Goal: Transaction & Acquisition: Obtain resource

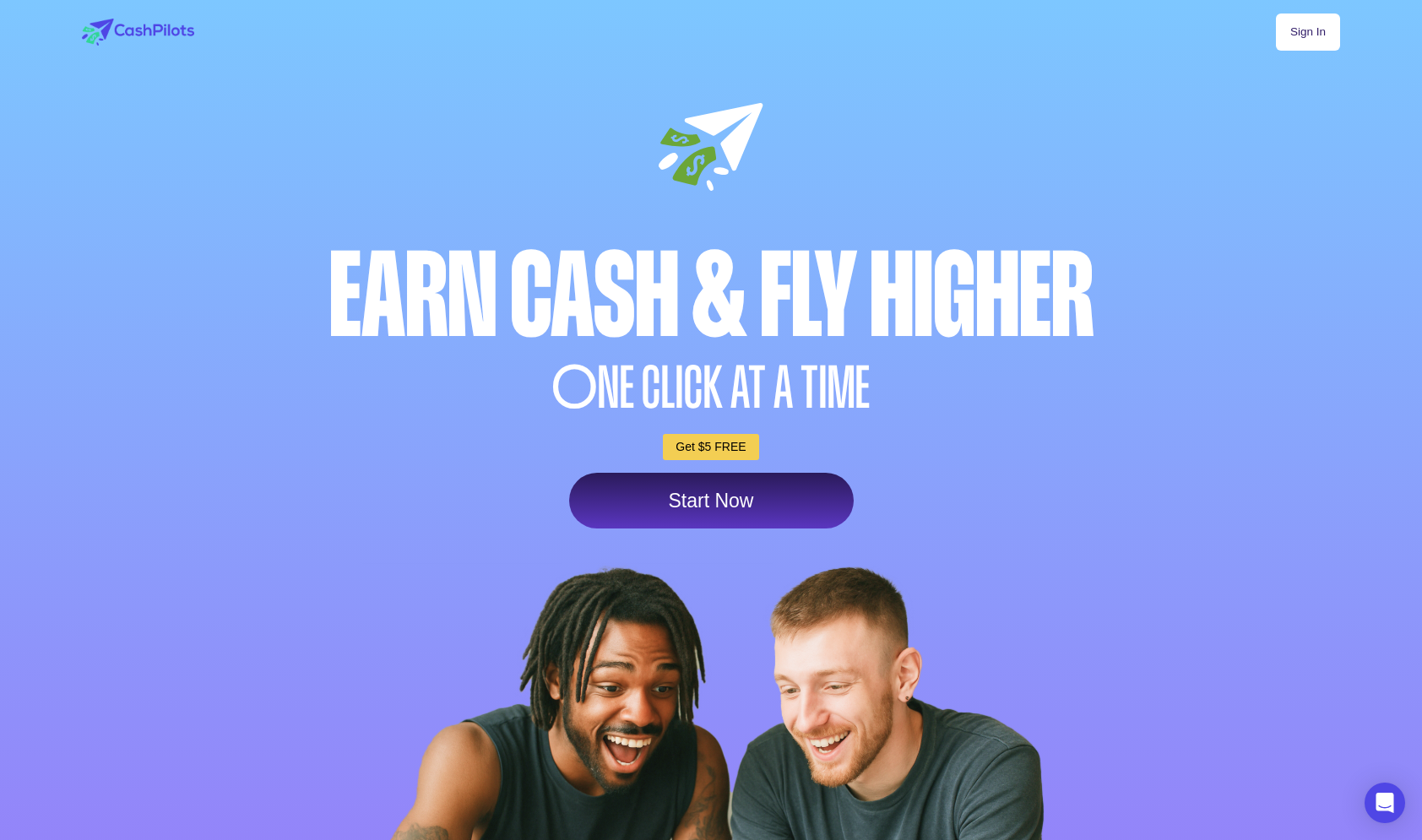
click at [731, 515] on link "Start Now" at bounding box center [712, 500] width 285 height 56
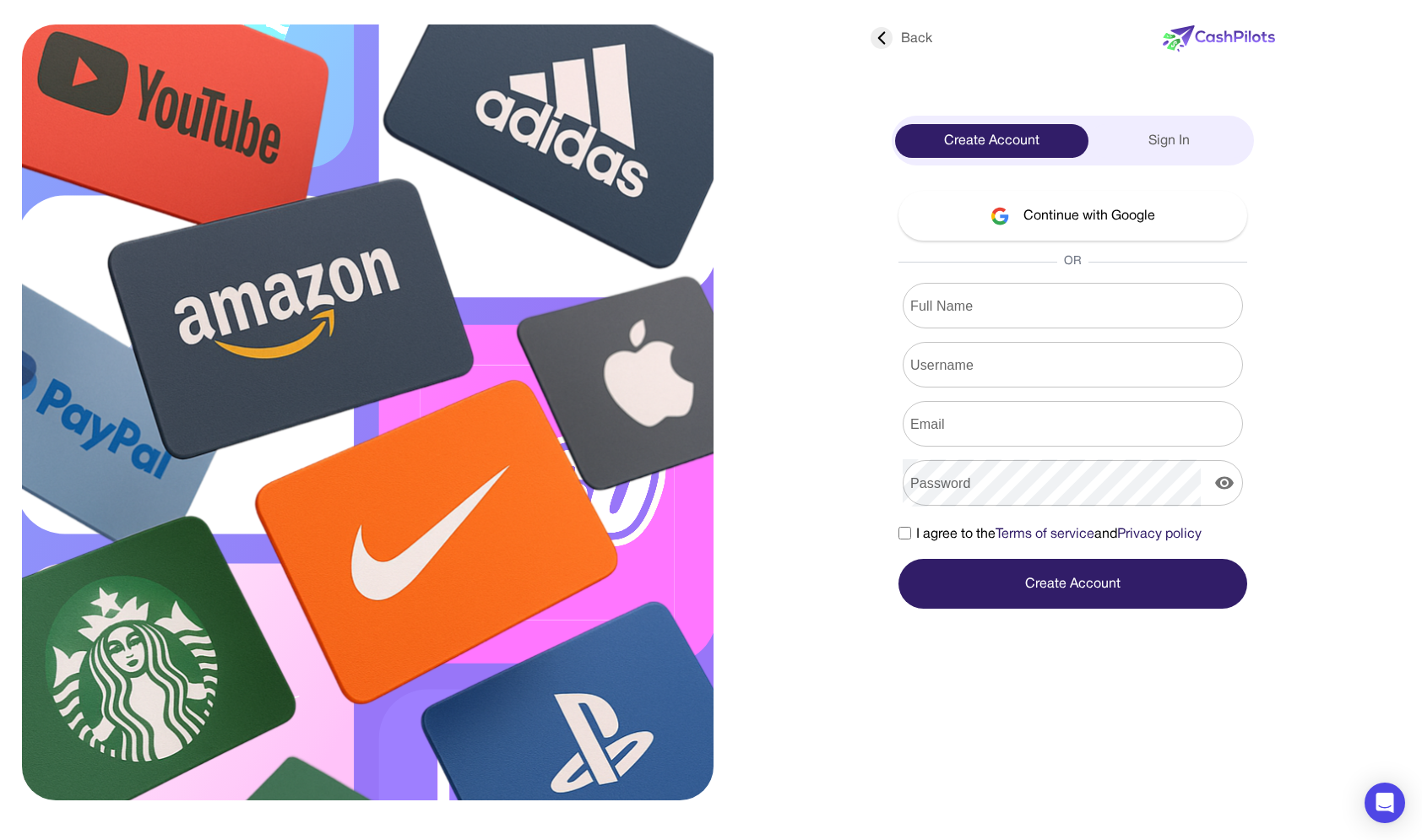
click at [1120, 141] on div "Sign In" at bounding box center [1170, 141] width 163 height 34
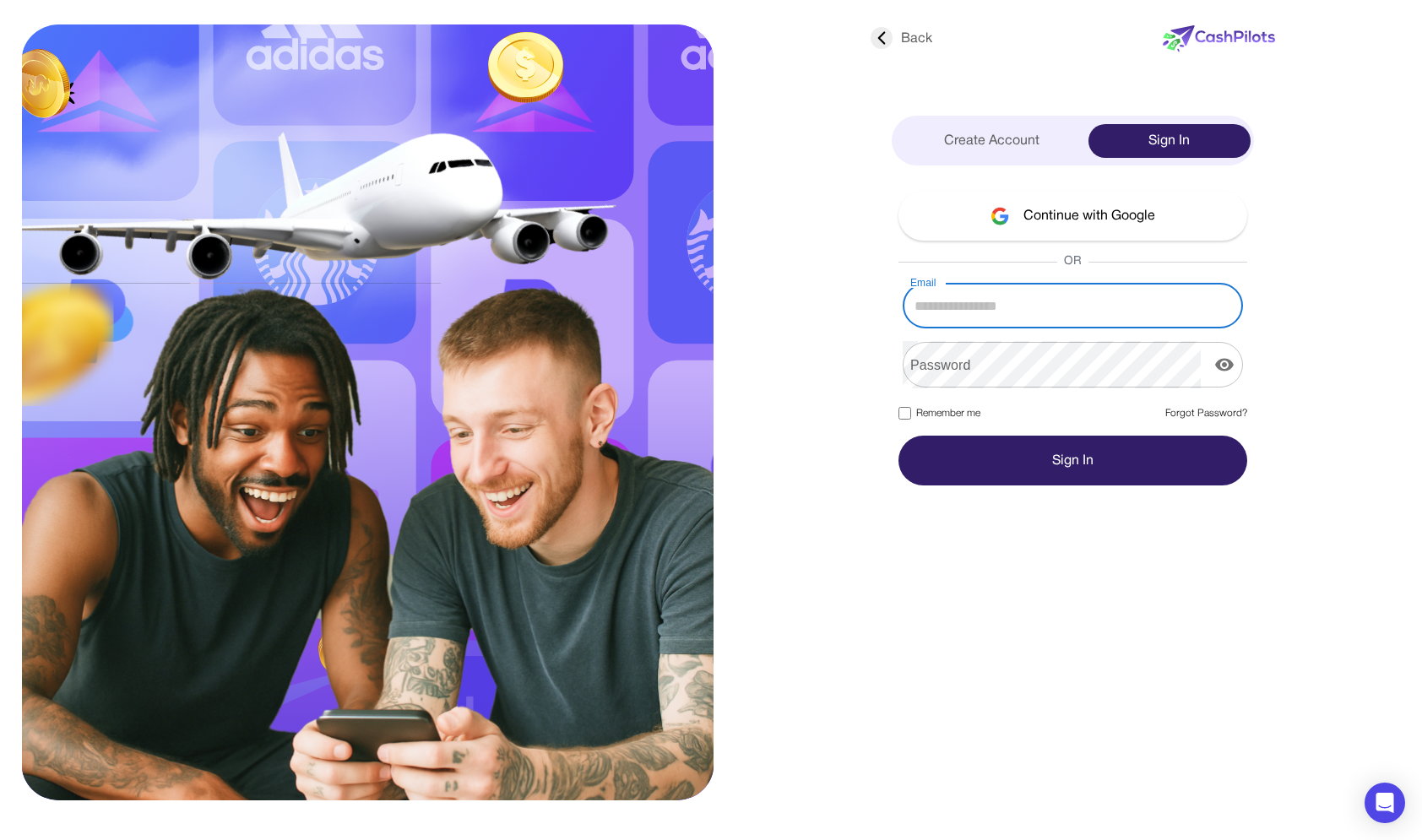
click at [1051, 295] on input "Email" at bounding box center [1073, 305] width 340 height 47
type input "**********"
click at [898, 436] on button "Sign In" at bounding box center [1073, 461] width 348 height 50
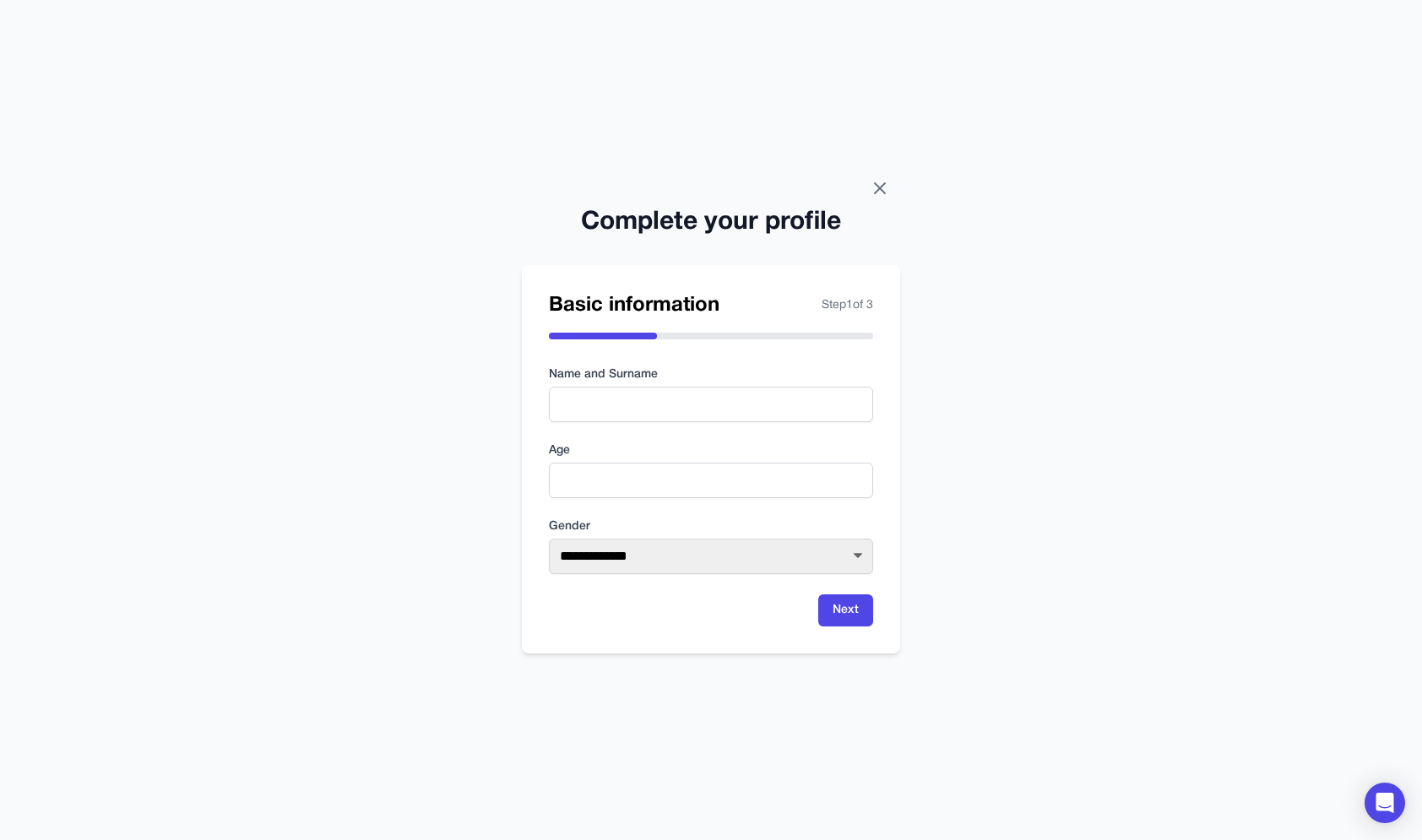
click at [882, 190] on icon at bounding box center [879, 187] width 10 height 10
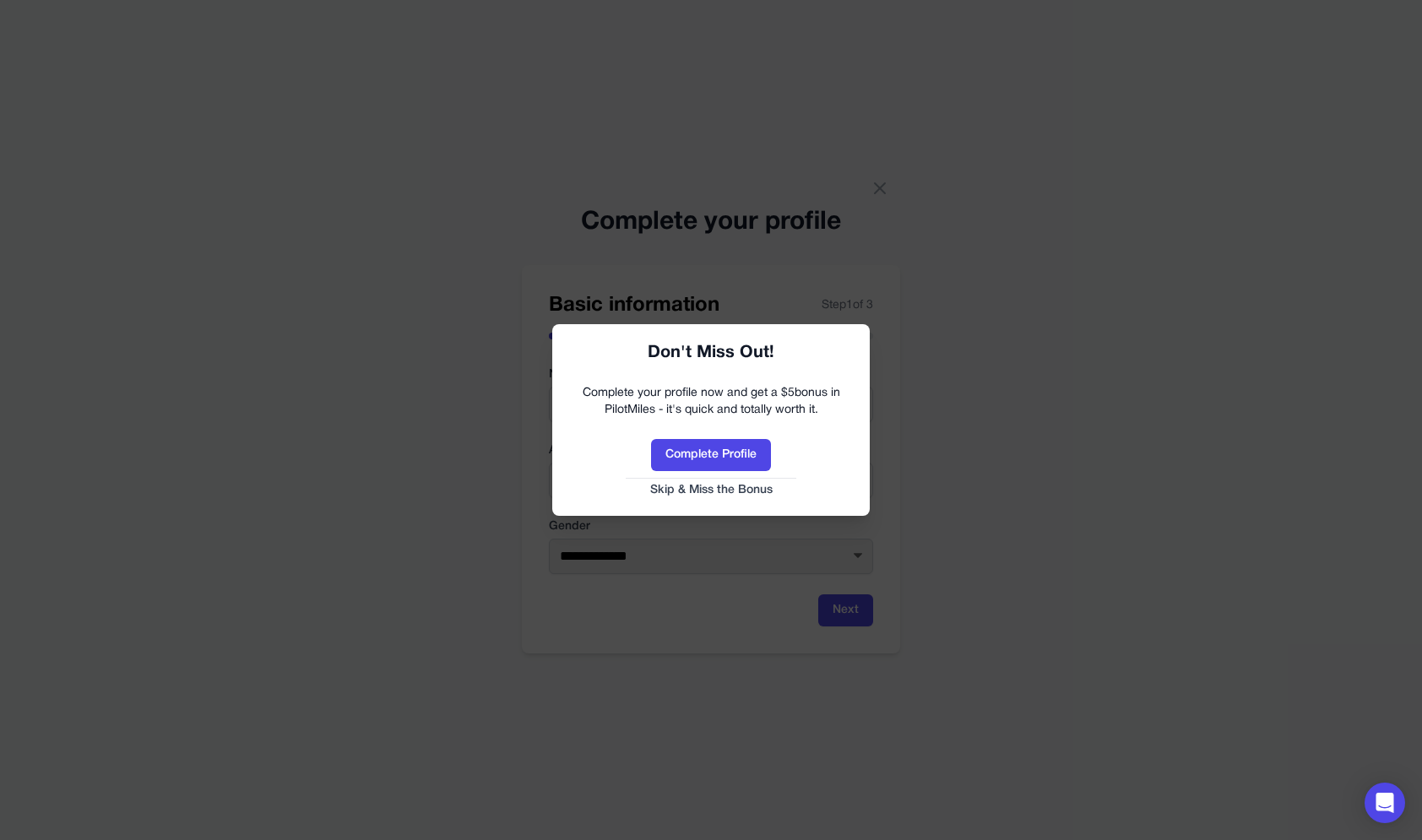
click at [758, 487] on button "Skip & Miss the Bonus" at bounding box center [711, 490] width 284 height 17
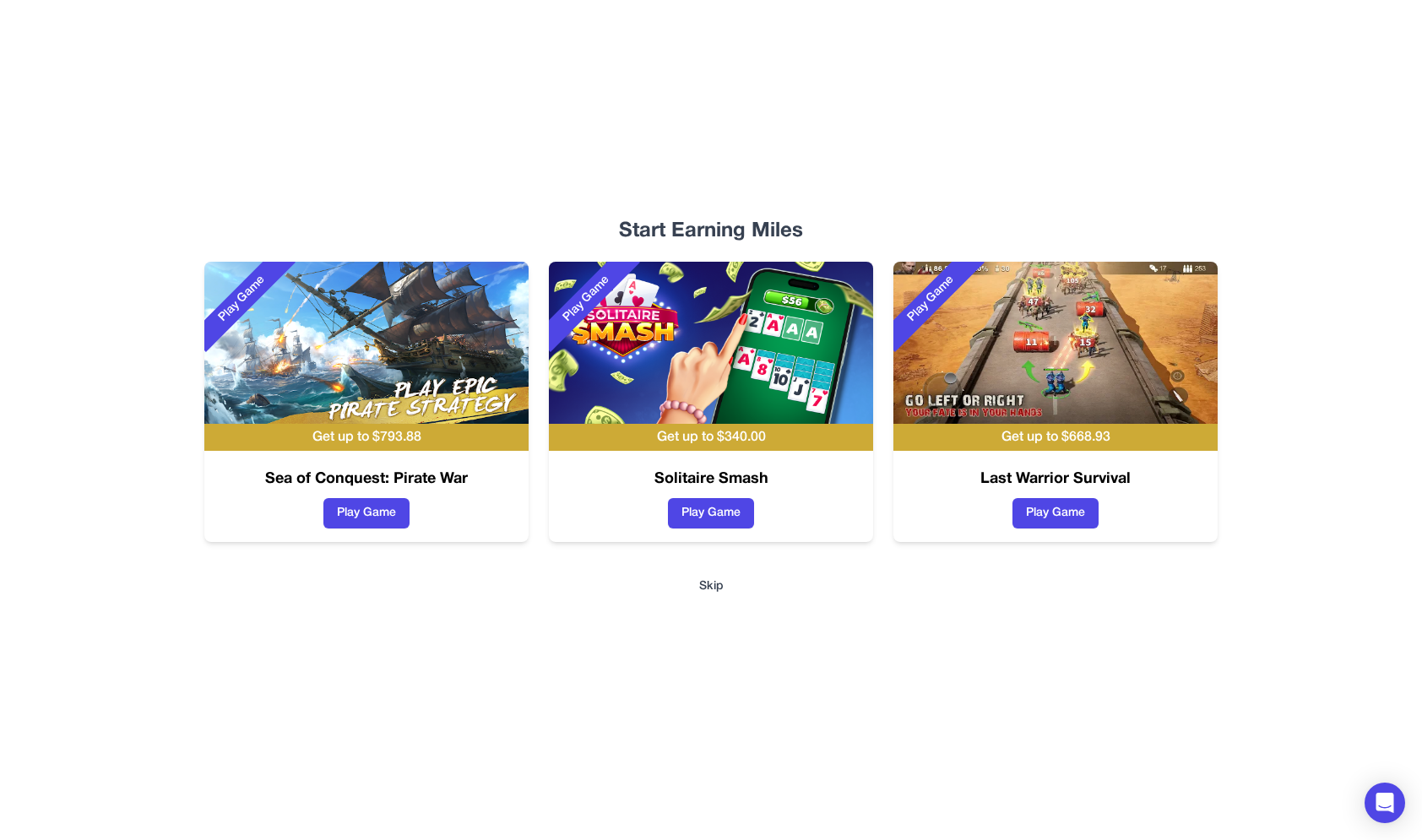
click at [711, 592] on button "Skip" at bounding box center [712, 586] width 25 height 17
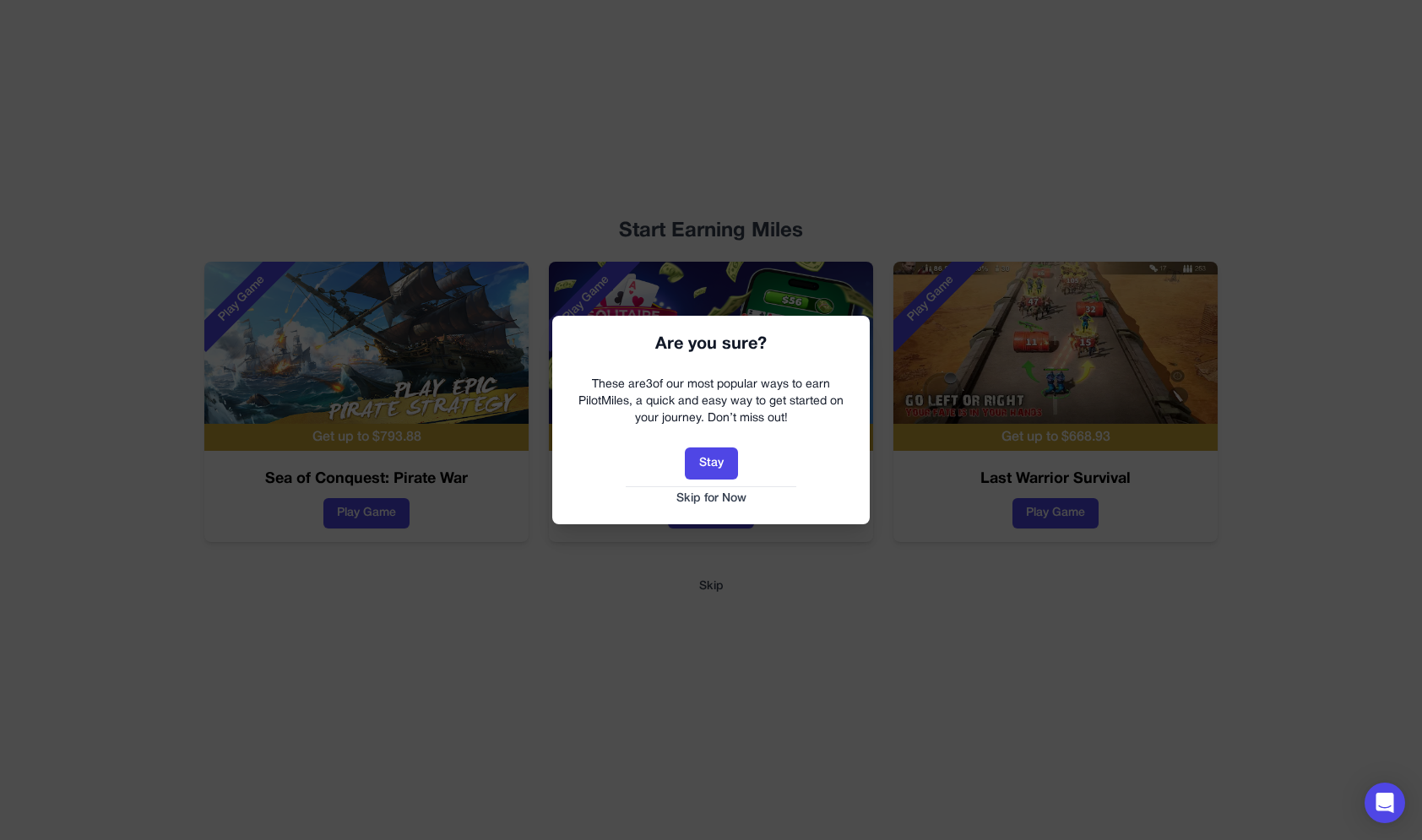
click at [750, 494] on button "Skip for Now" at bounding box center [711, 499] width 284 height 17
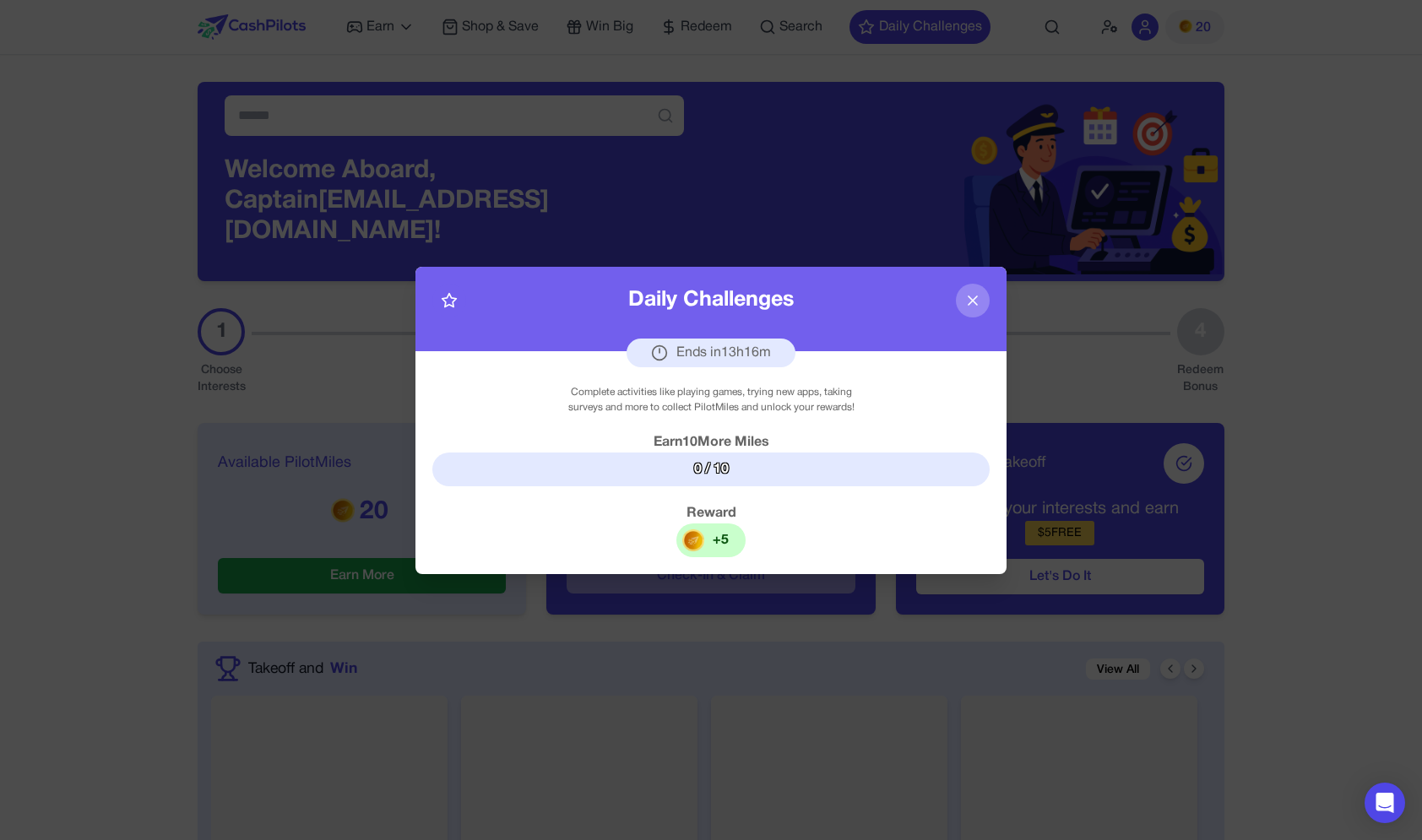
click at [980, 292] on icon at bounding box center [972, 300] width 17 height 17
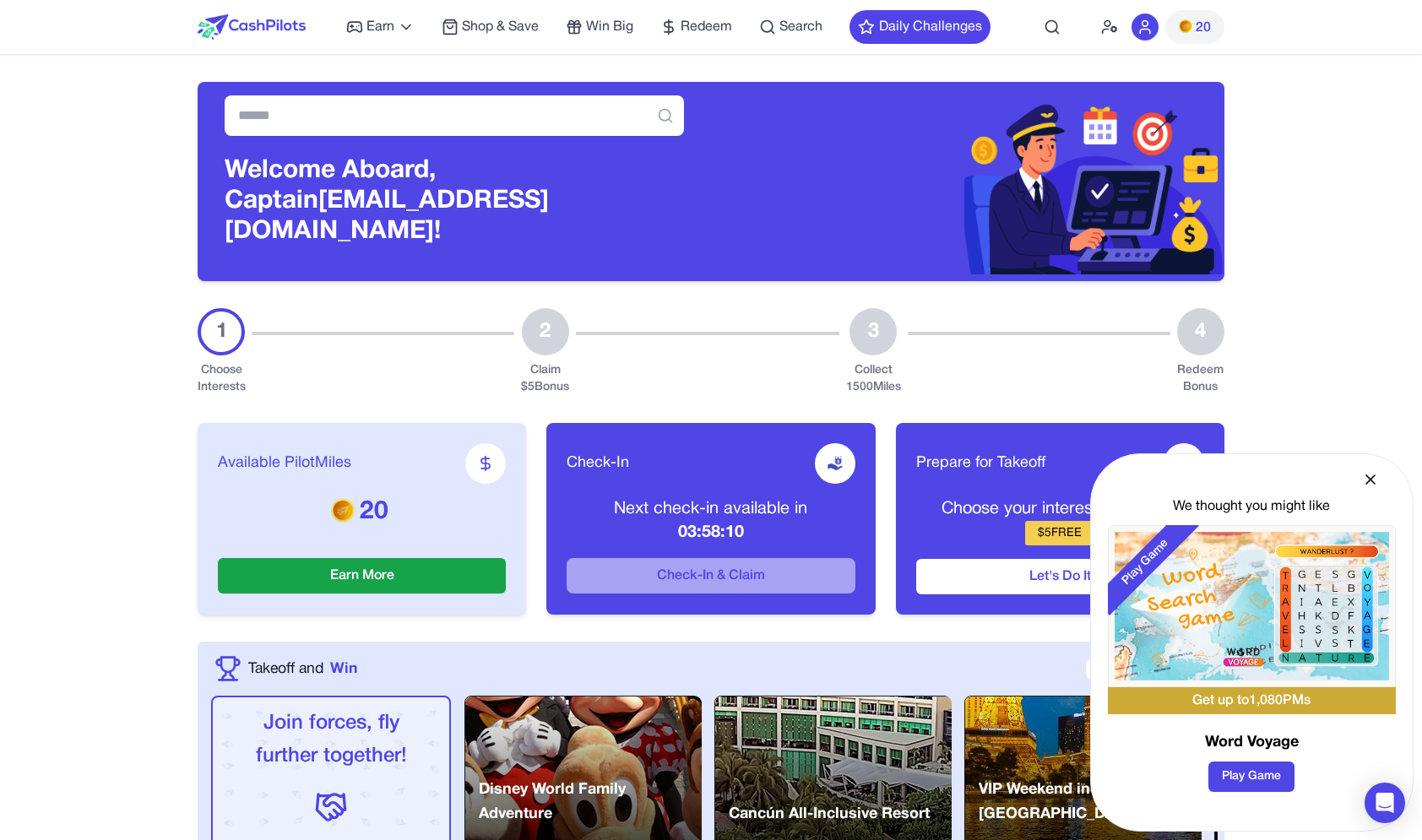
click at [1376, 477] on icon at bounding box center [1370, 479] width 17 height 17
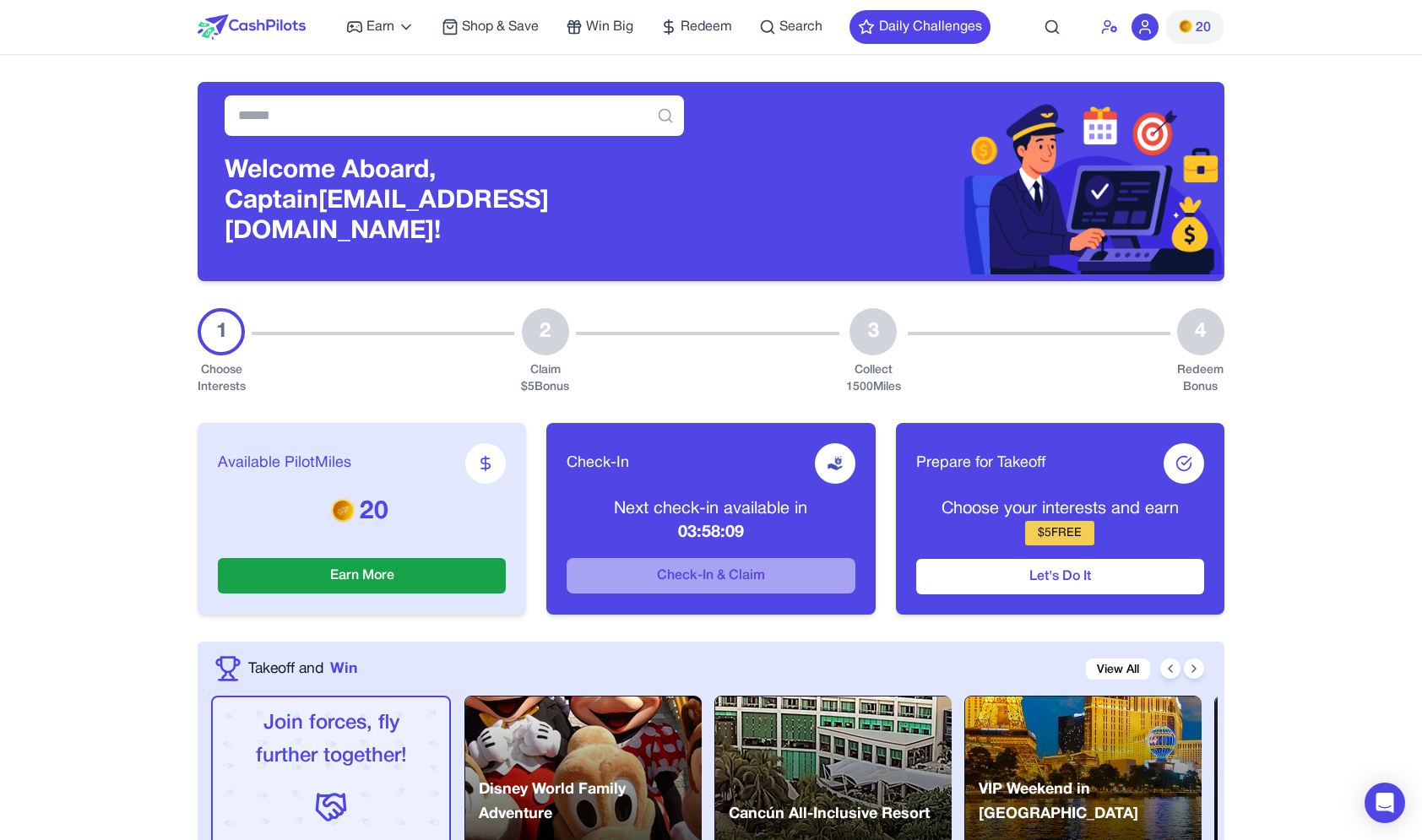
click at [1112, 29] on icon at bounding box center [1109, 27] width 17 height 17
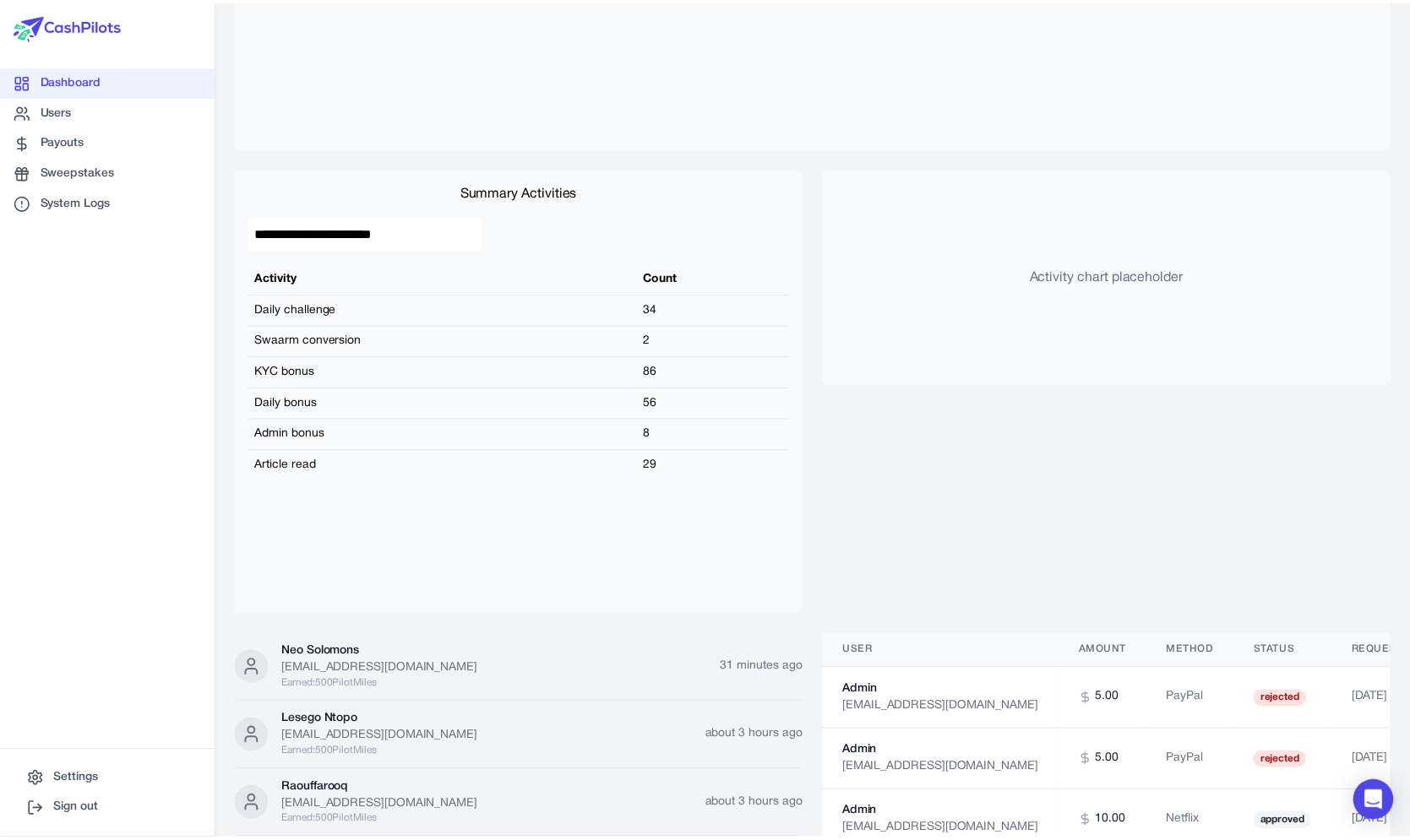
scroll to position [1401, 0]
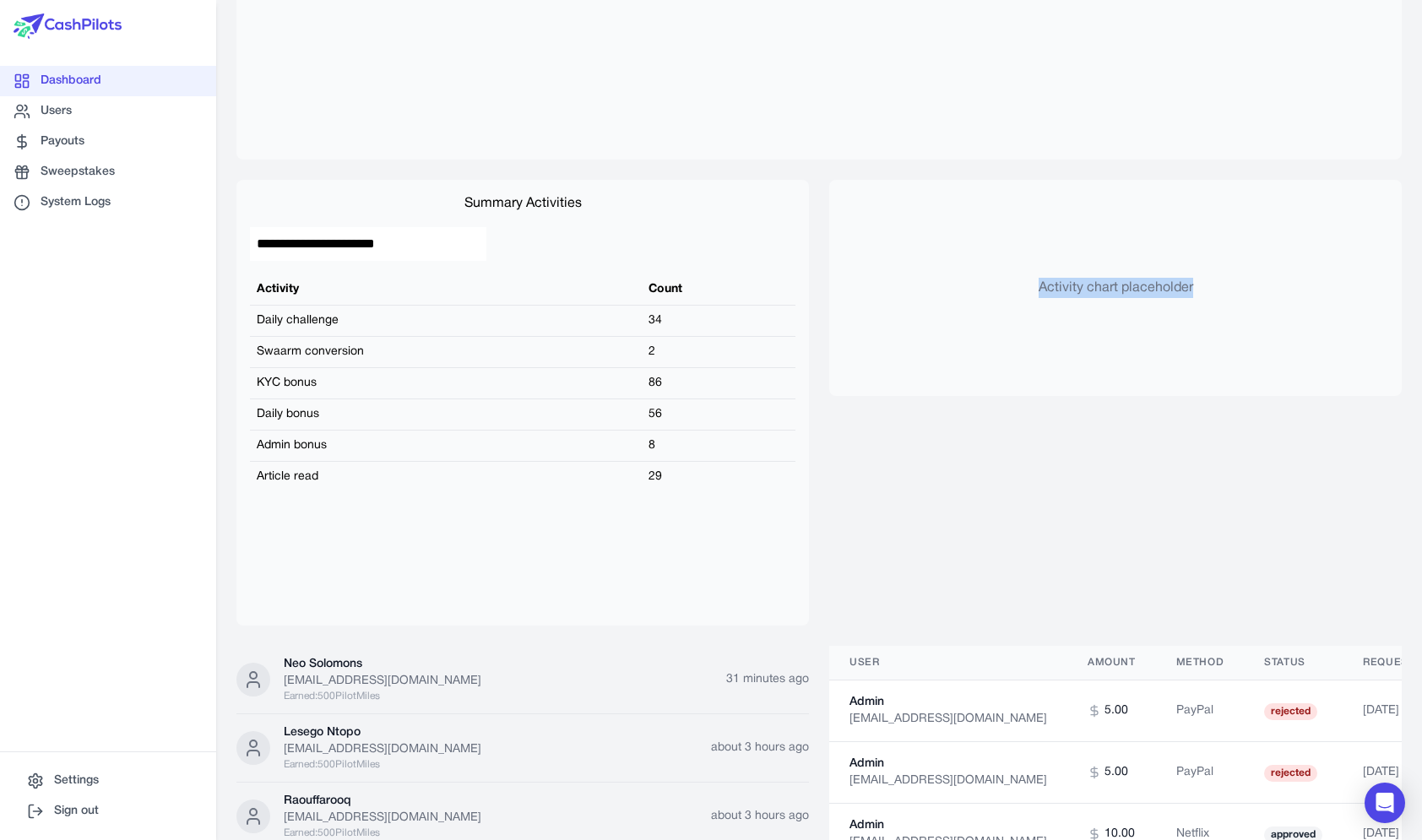
drag, startPoint x: 1001, startPoint y: 289, endPoint x: 1264, endPoint y: 289, distance: 263.0
click at [1264, 289] on div "Activity chart placeholder" at bounding box center [1115, 287] width 572 height 216
click at [1220, 279] on div "Activity chart placeholder" at bounding box center [1115, 287] width 572 height 216
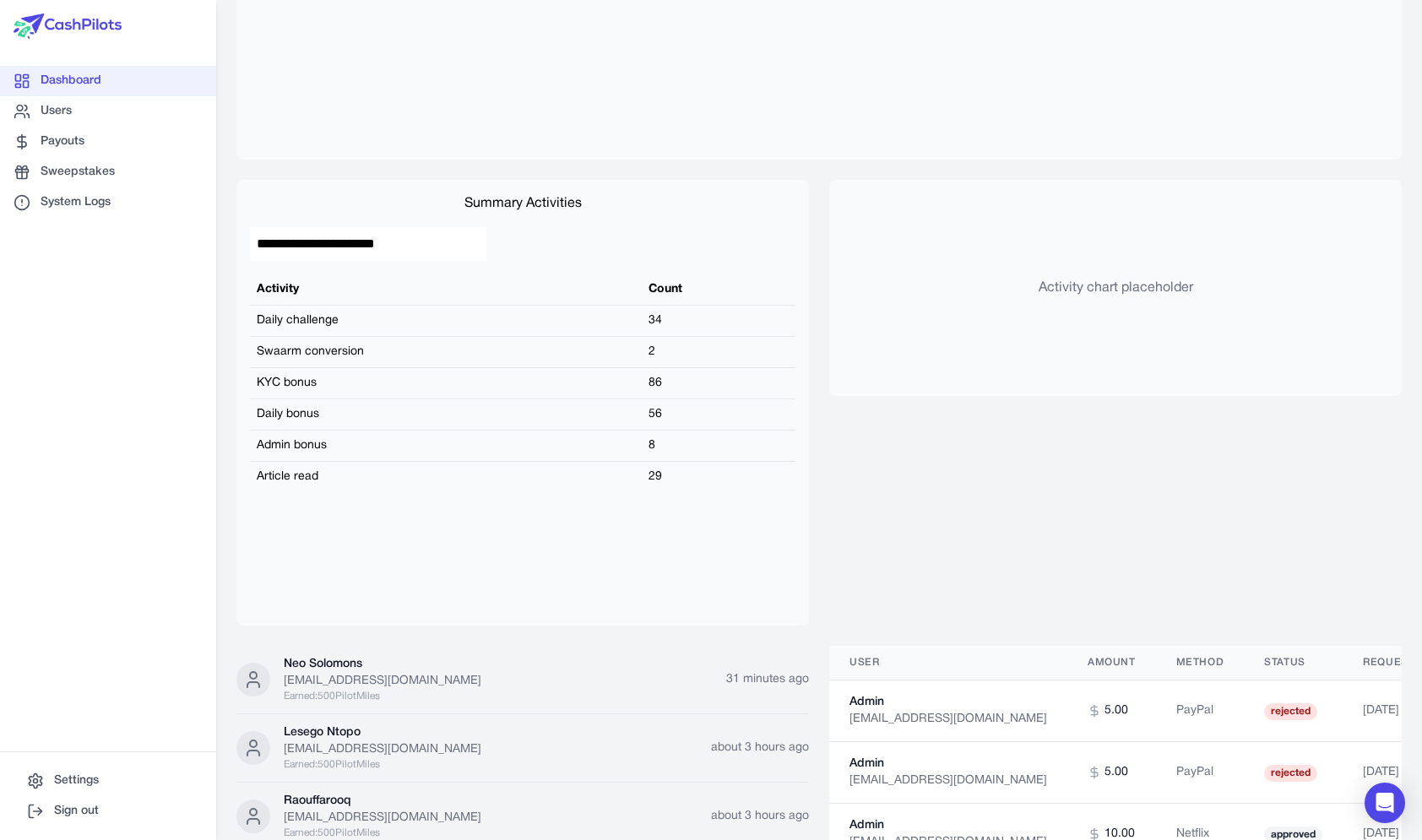
click at [1220, 252] on div "Activity chart placeholder" at bounding box center [1115, 287] width 572 height 216
click at [762, 470] on td "29" at bounding box center [714, 477] width 152 height 31
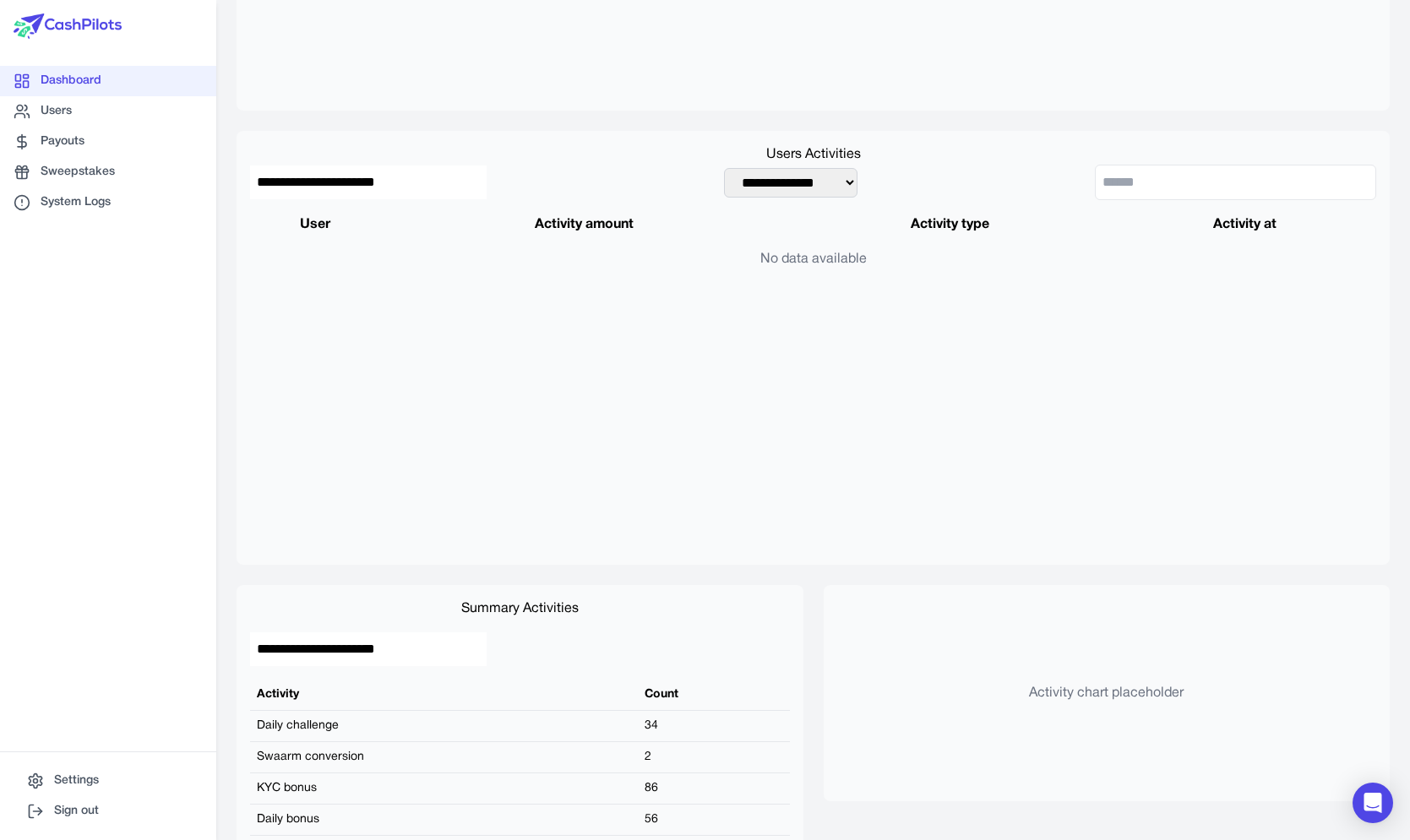
click at [102, 21] on img at bounding box center [67, 26] width 108 height 26
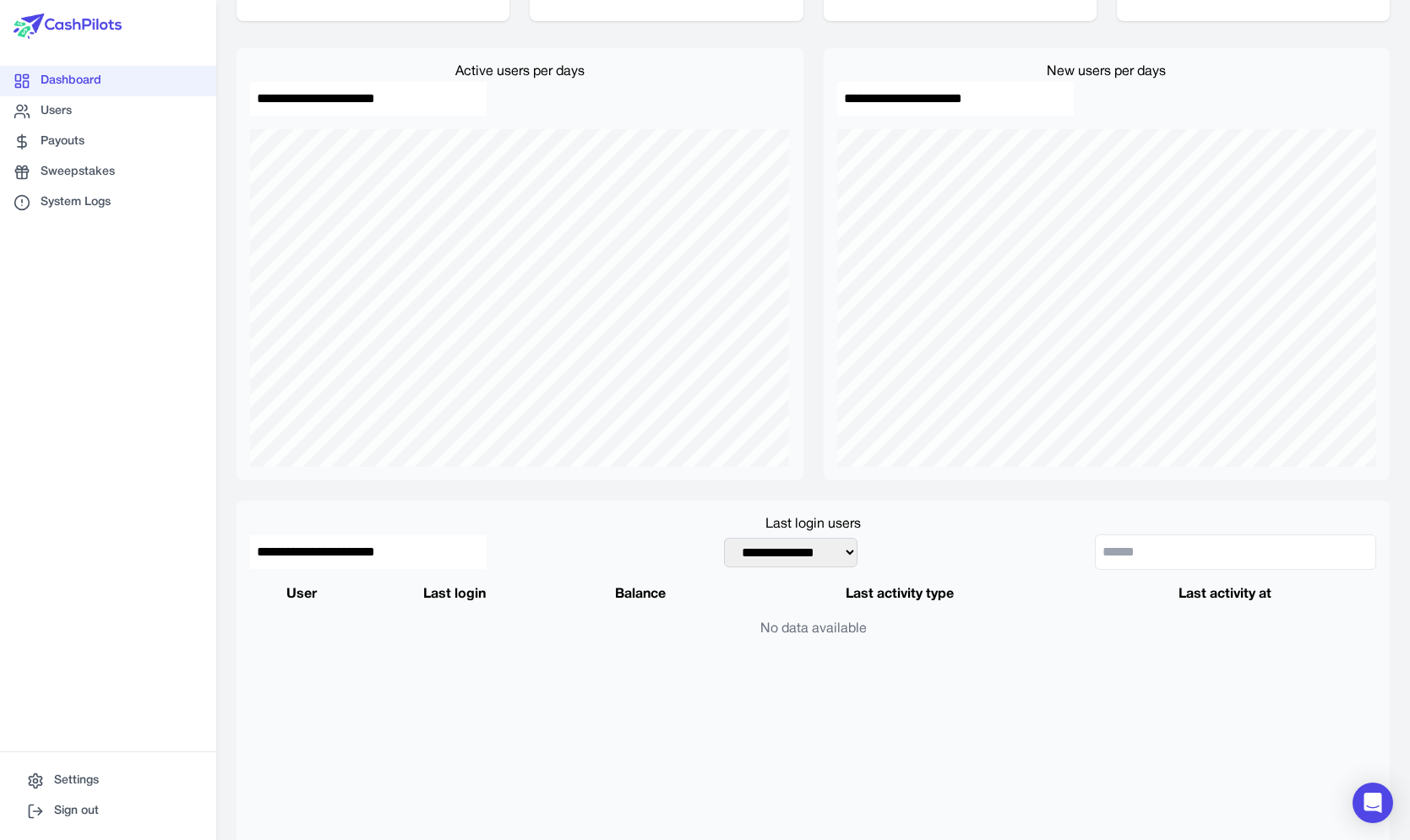
scroll to position [0, 0]
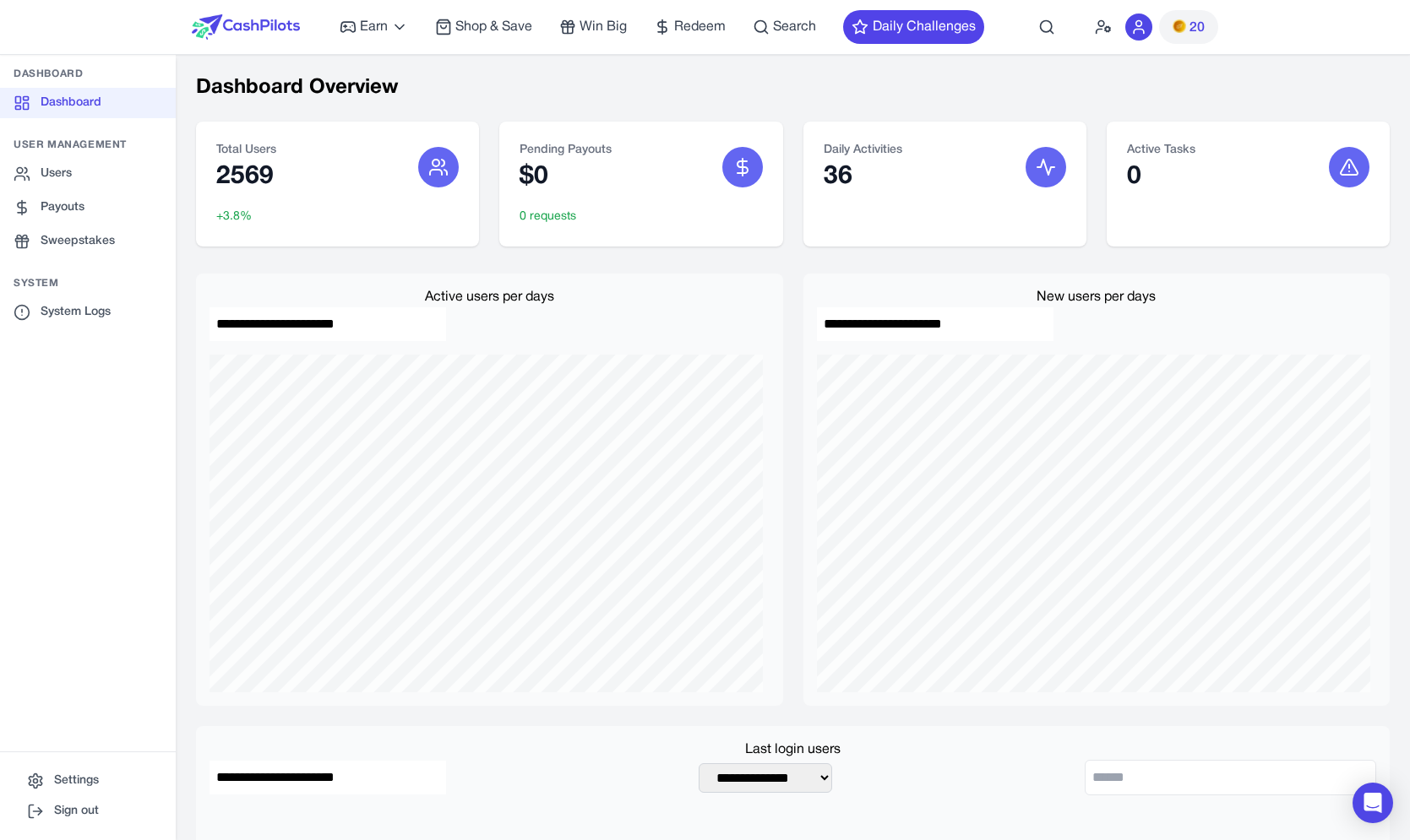
click at [271, 31] on img at bounding box center [246, 27] width 108 height 26
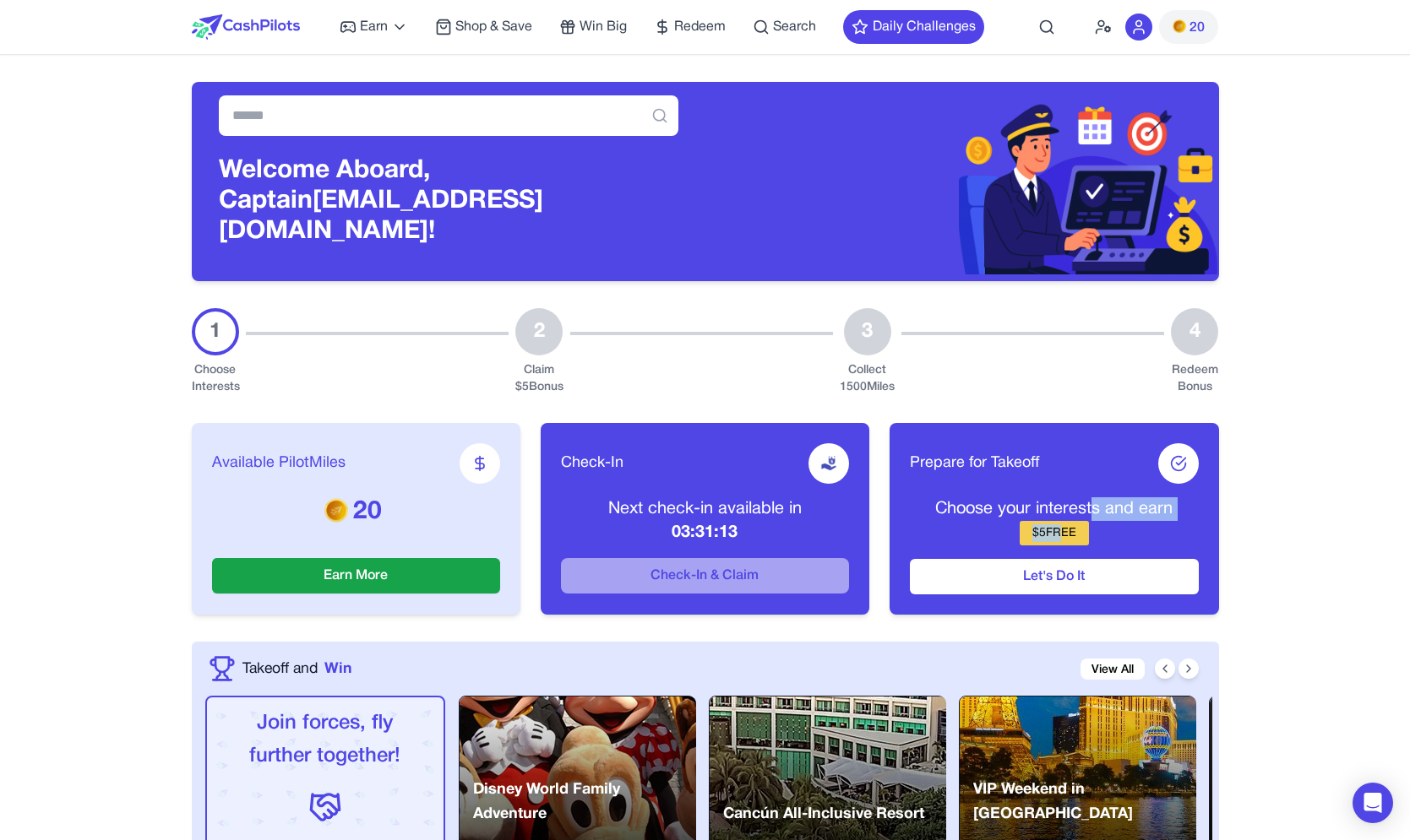
drag, startPoint x: 1096, startPoint y: 503, endPoint x: 1058, endPoint y: 516, distance: 40.2
click at [1058, 516] on div "Choose your interests and earn $ 5 FREE" at bounding box center [1054, 521] width 288 height 48
click at [1058, 521] on div "$ 5 FREE" at bounding box center [1054, 533] width 69 height 25
drag, startPoint x: 1061, startPoint y: 515, endPoint x: 1059, endPoint y: 498, distance: 17.1
click at [1059, 498] on div "Choose your interests and earn $ 5 FREE" at bounding box center [1054, 521] width 288 height 48
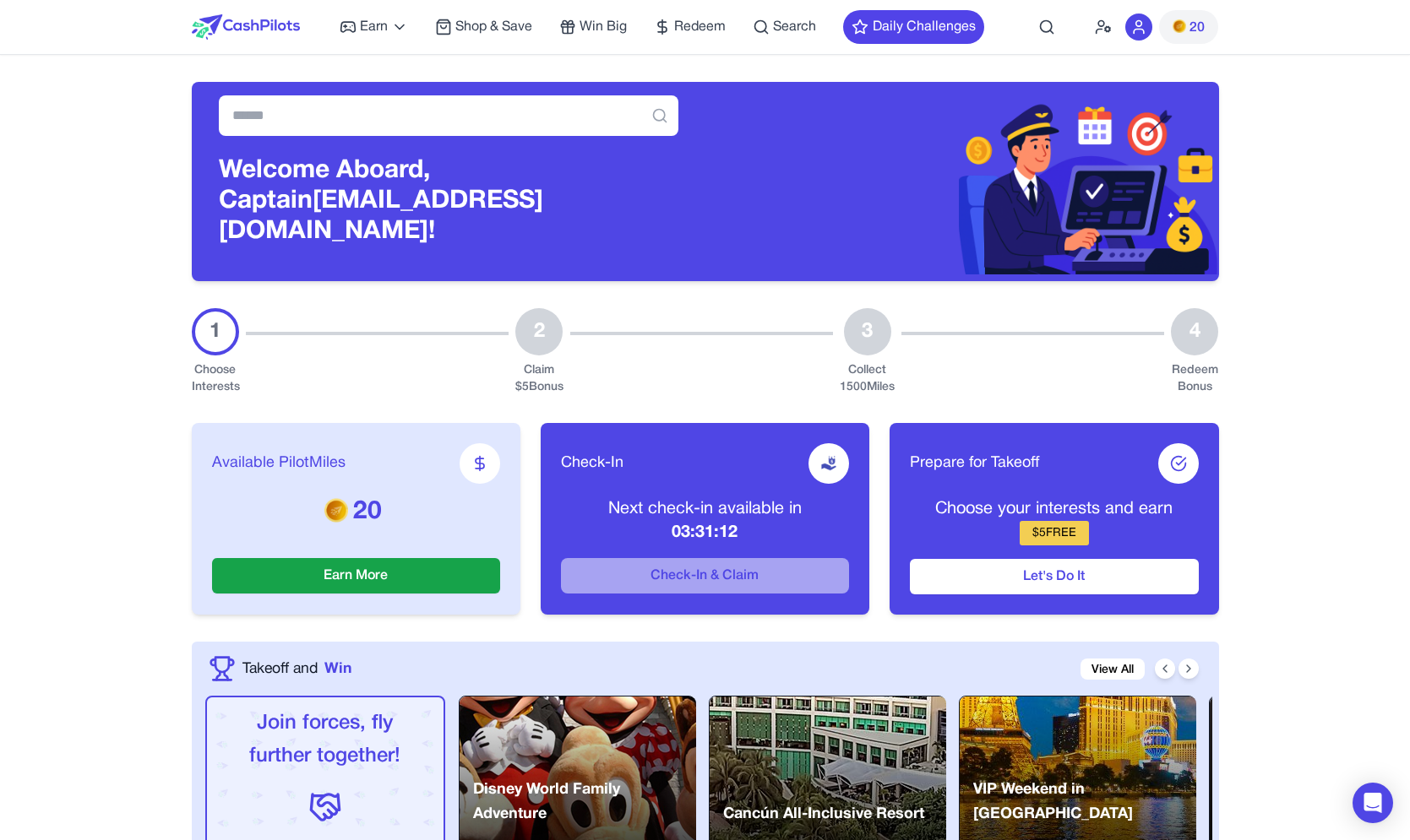
click at [1059, 498] on p "Choose your interests and earn" at bounding box center [1054, 508] width 288 height 24
click at [1107, 33] on icon at bounding box center [1102, 27] width 17 height 17
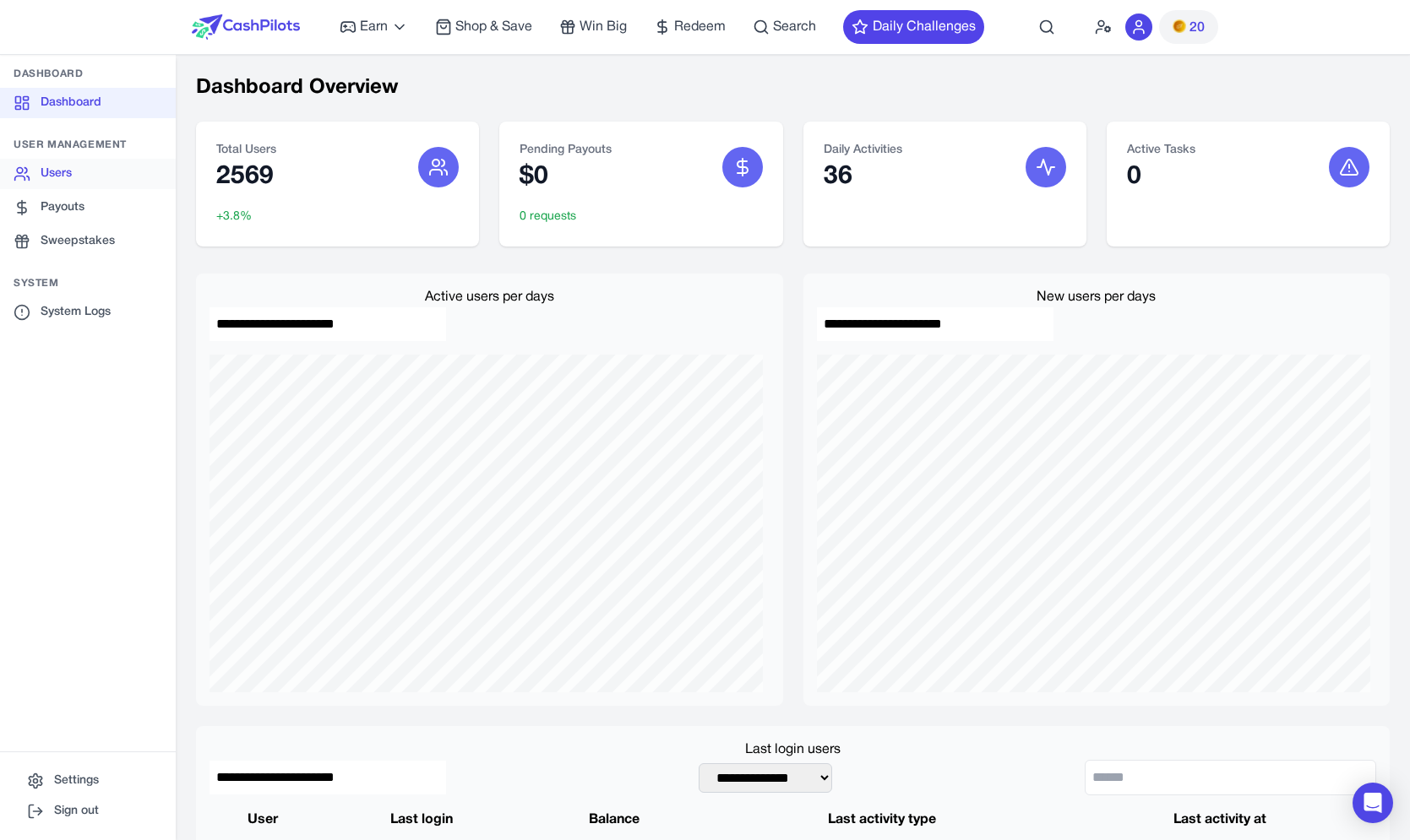
click at [47, 176] on link "Users" at bounding box center [88, 173] width 176 height 30
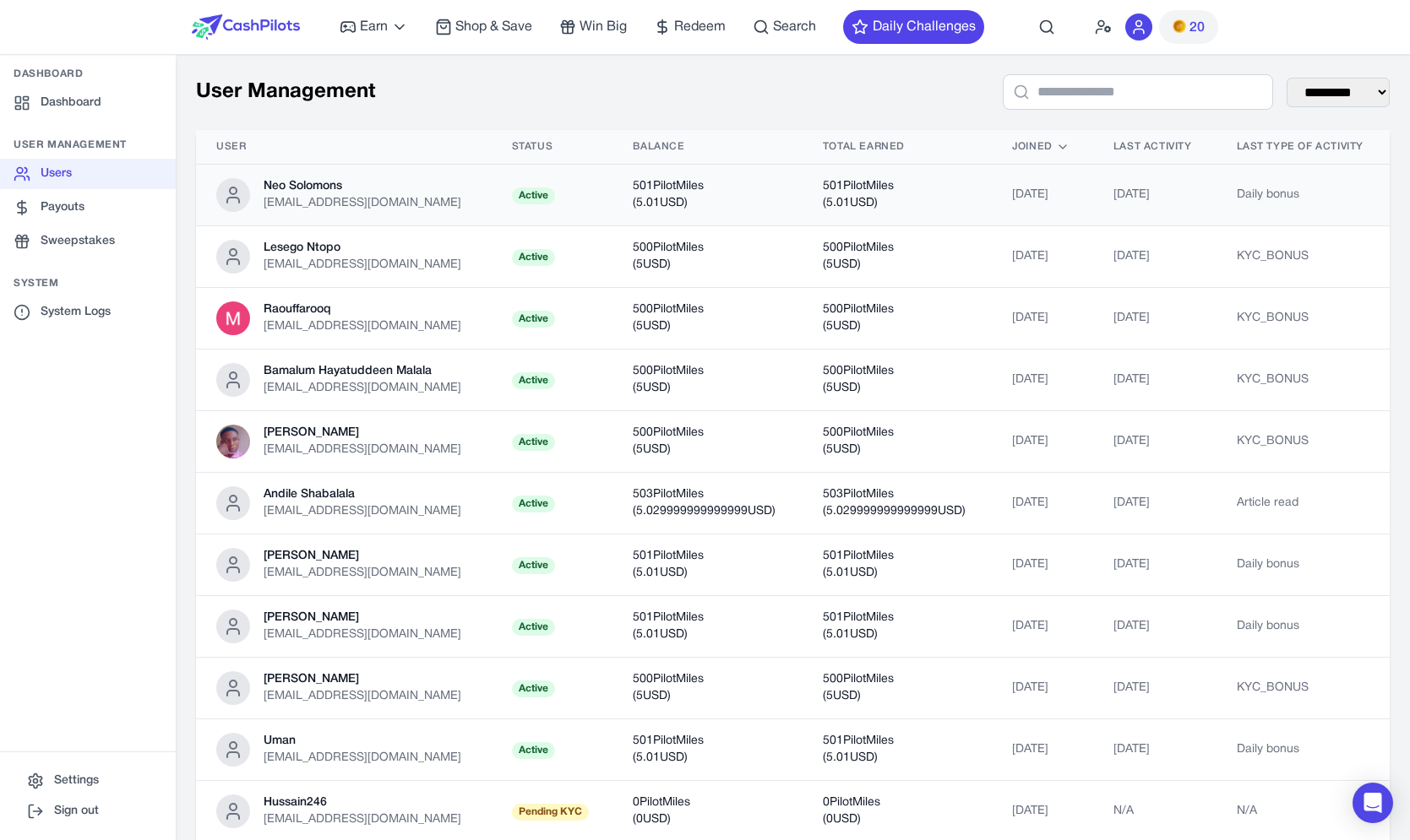
click at [728, 192] on td "501 PilotMiles ( 5.01 USD)" at bounding box center [707, 195] width 189 height 62
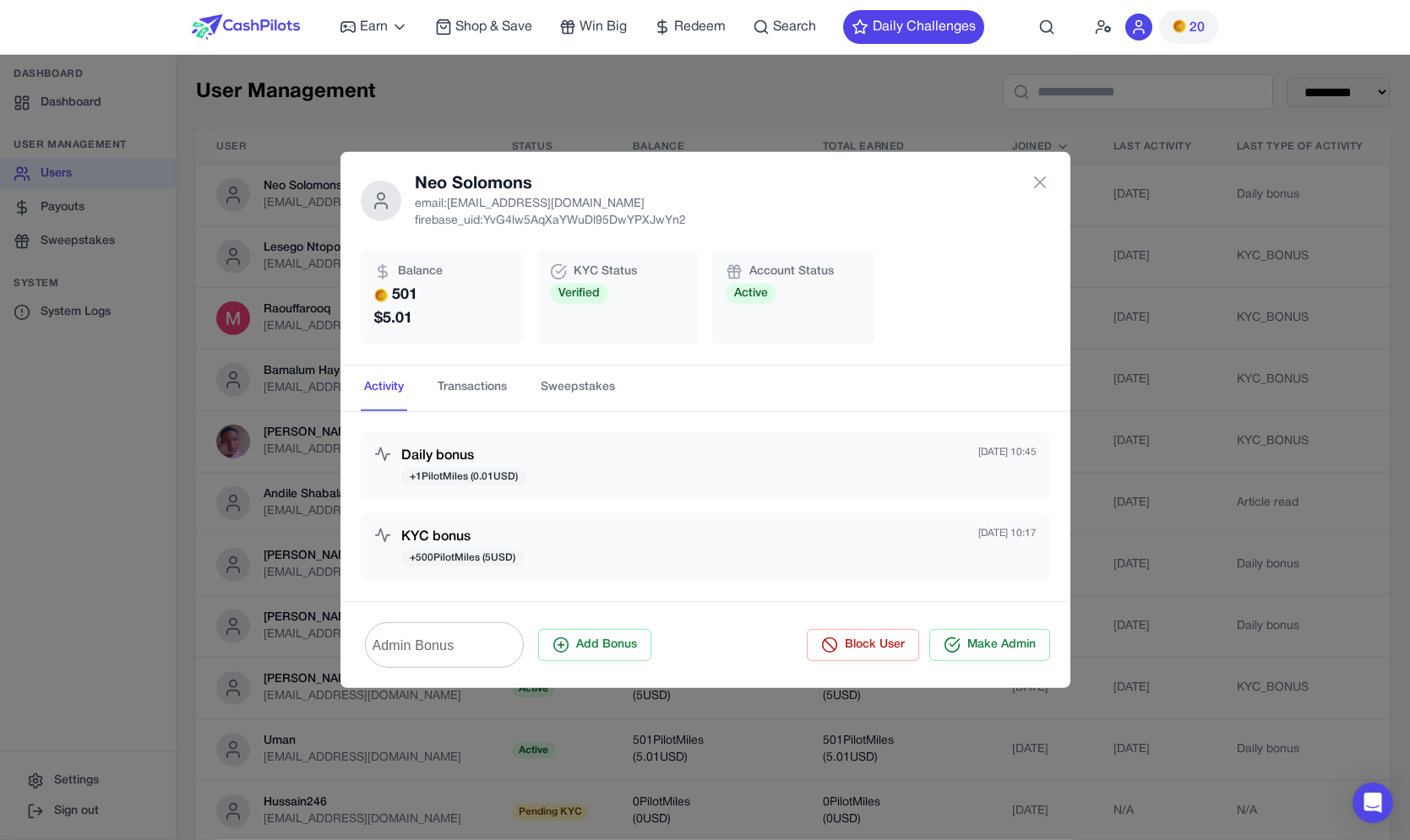
scroll to position [55, 0]
click at [474, 397] on button "Transactions" at bounding box center [472, 388] width 76 height 46
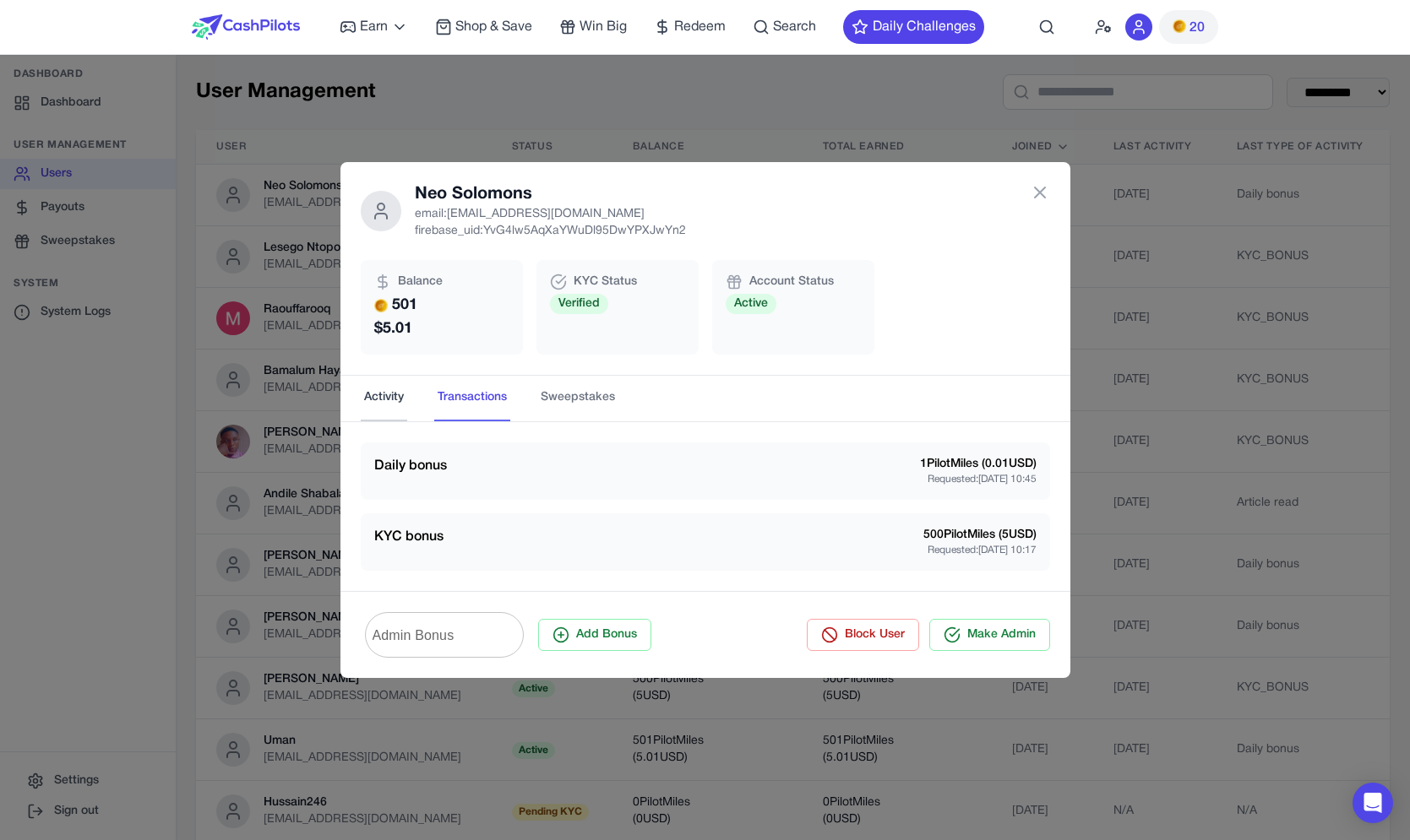
click at [383, 419] on button "Activity" at bounding box center [384, 399] width 47 height 46
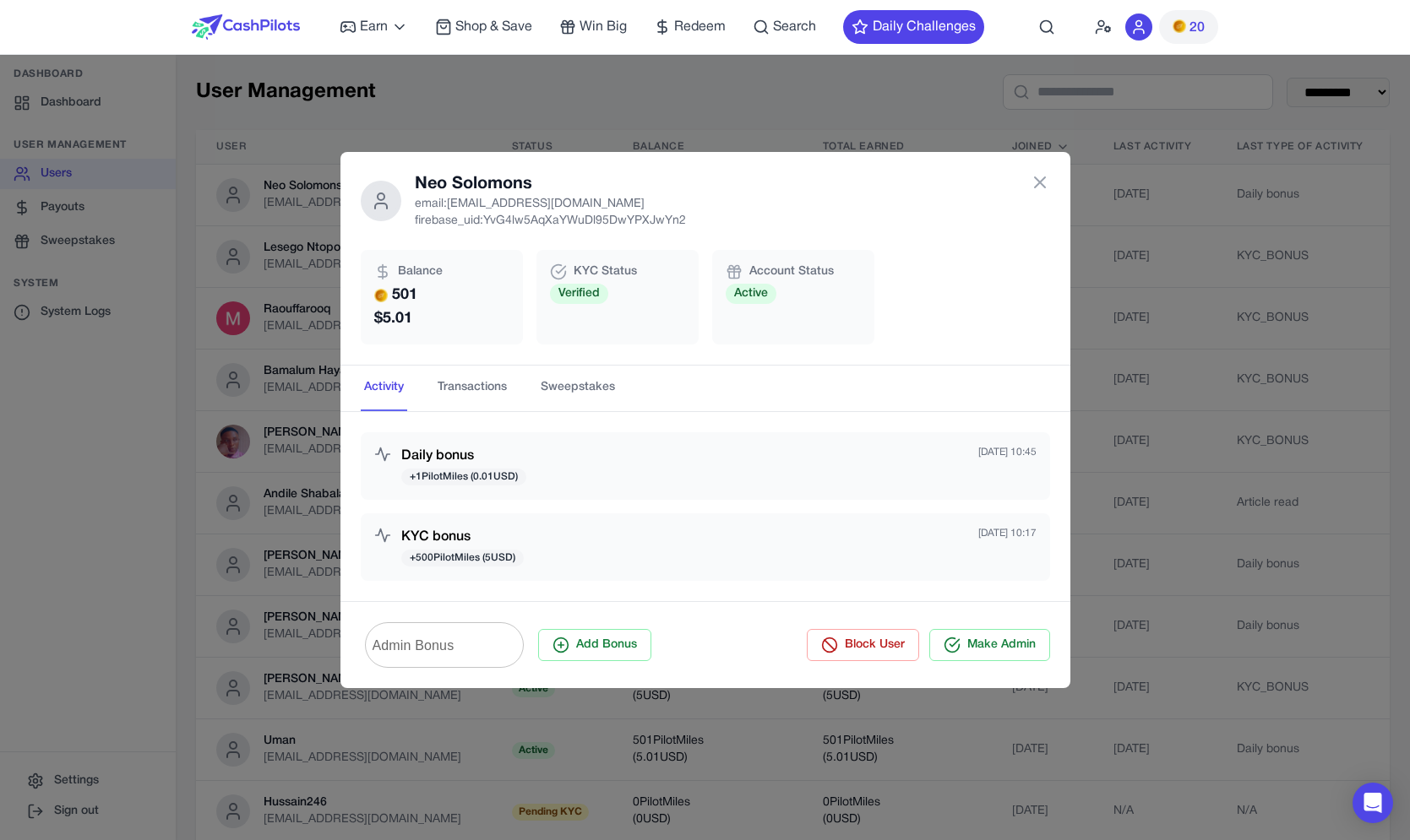
click at [1203, 260] on div "Neo Solomons email: [EMAIL_ADDRESS][DOMAIN_NAME] firebase_uid: YvG4lw5AqXaYWuDl…" at bounding box center [705, 420] width 1410 height 840
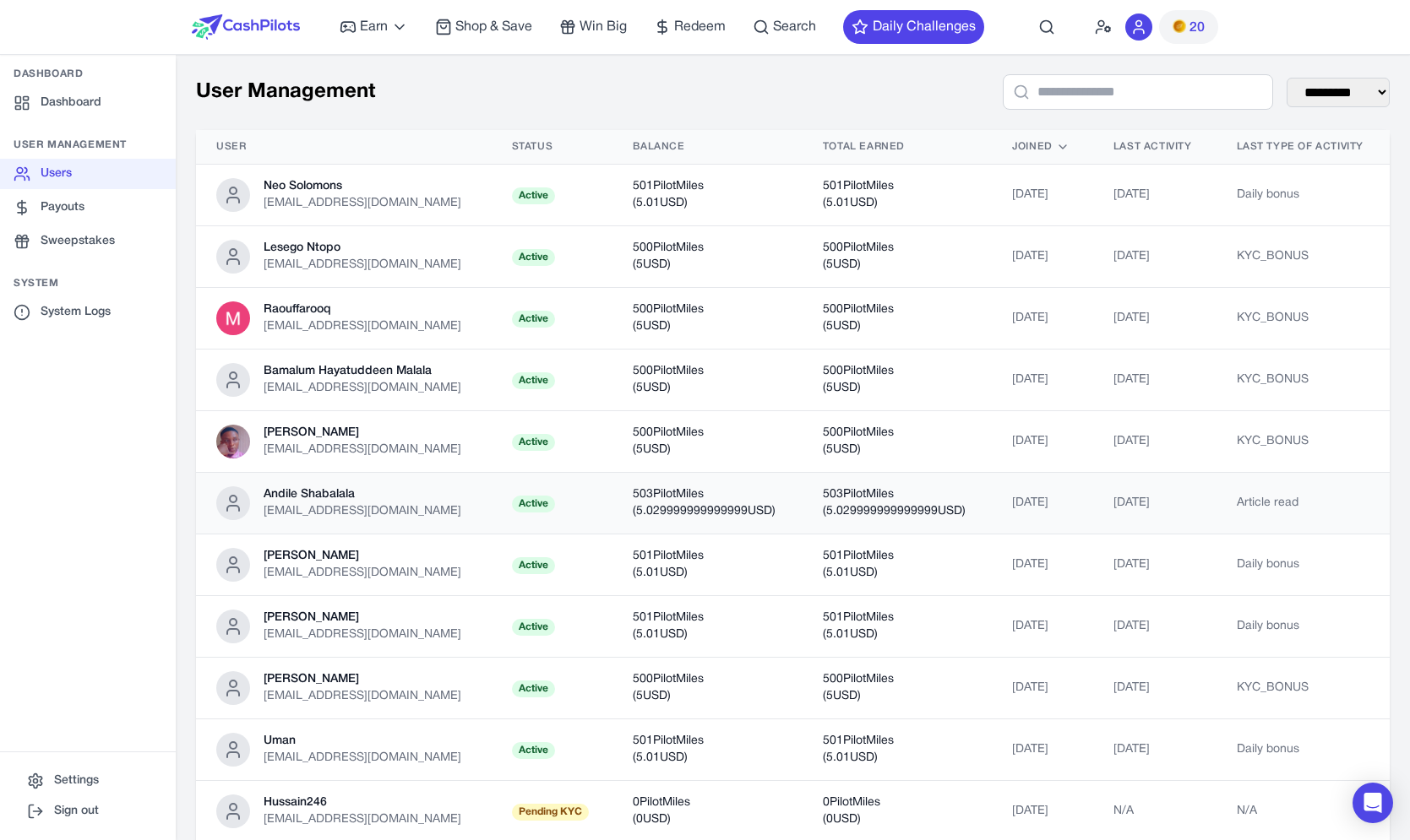
click at [376, 473] on td "Andile Shabalala [EMAIL_ADDRESS][DOMAIN_NAME]" at bounding box center [344, 504] width 295 height 62
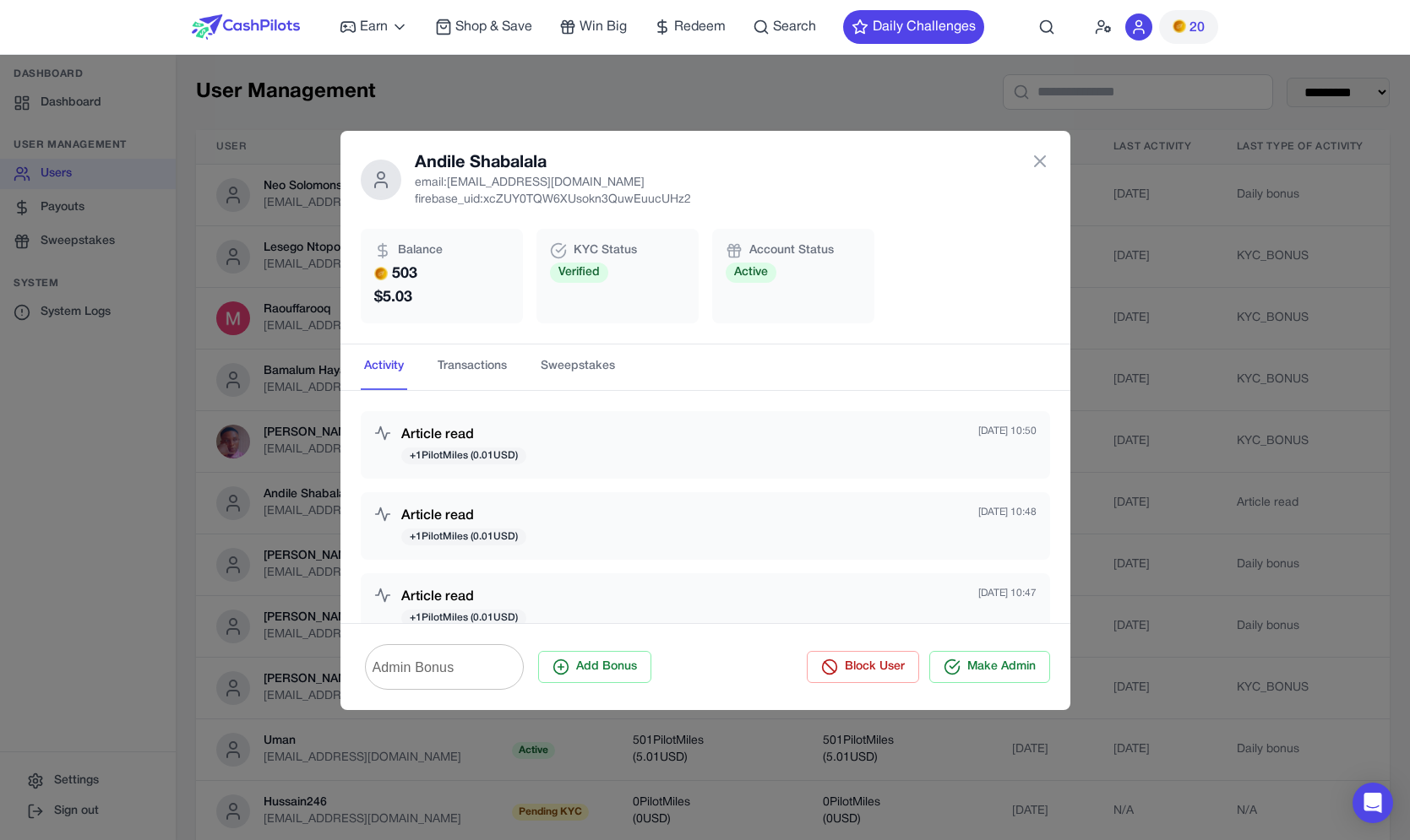
click at [287, 433] on div "Andile Shabalala email: [EMAIL_ADDRESS][DOMAIN_NAME] firebase_uid: xcZUY0TQW6XU…" at bounding box center [705, 420] width 1410 height 840
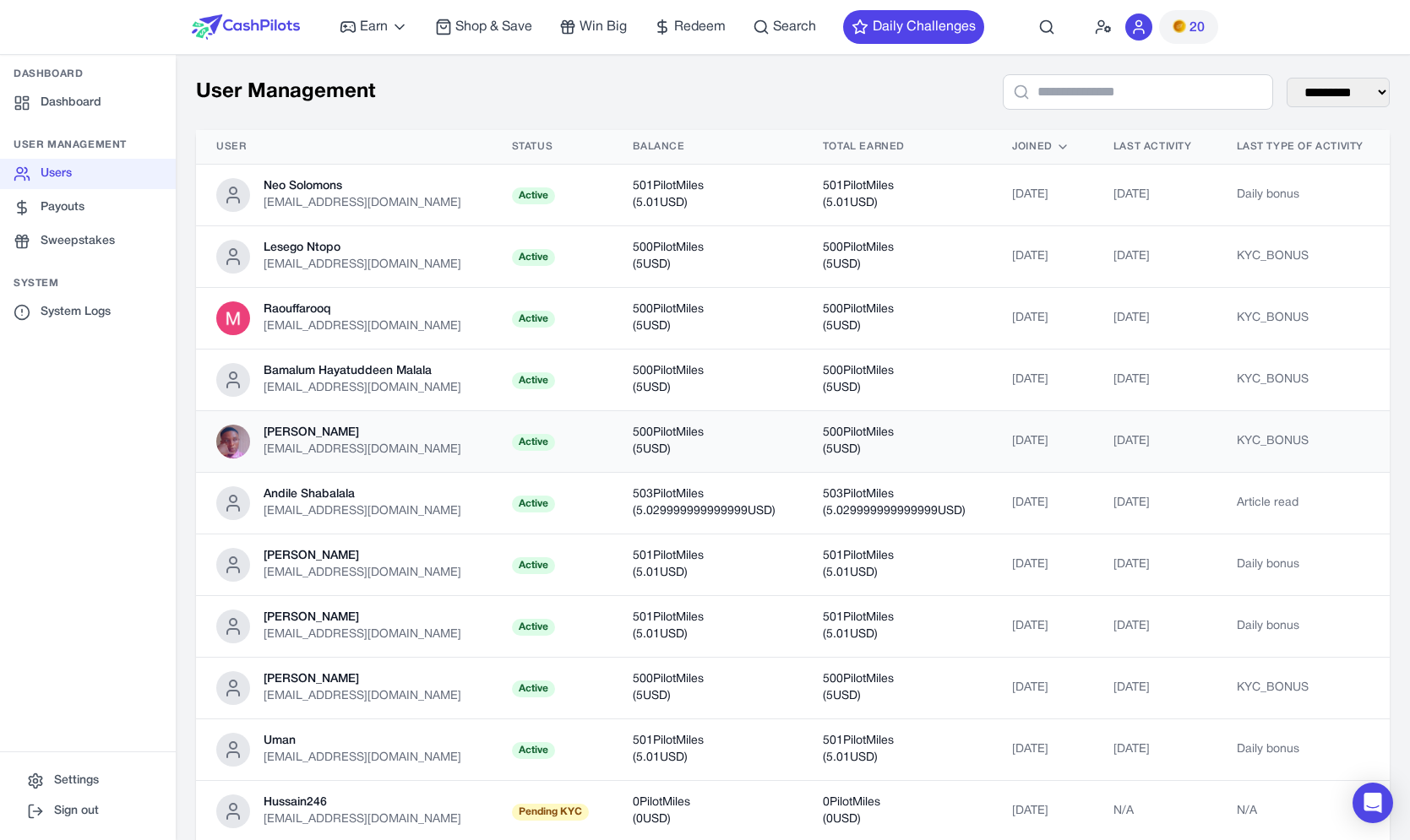
click at [280, 437] on div "[PERSON_NAME]" at bounding box center [362, 432] width 197 height 17
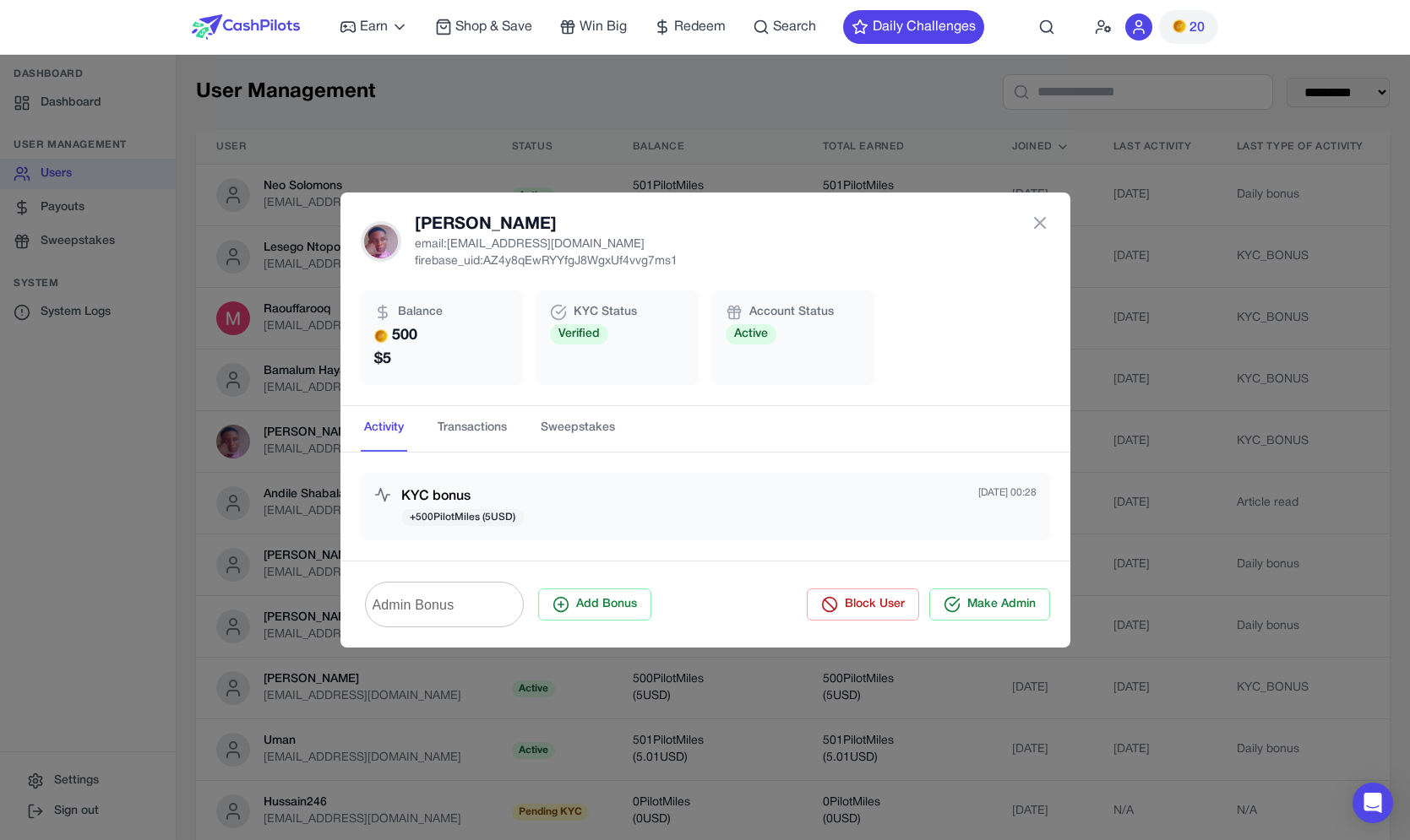
click at [272, 439] on div "[PERSON_NAME] email: [EMAIL_ADDRESS][DOMAIN_NAME] firebase_uid: AZ4y8qEwRYYfgJ8…" at bounding box center [705, 420] width 1410 height 840
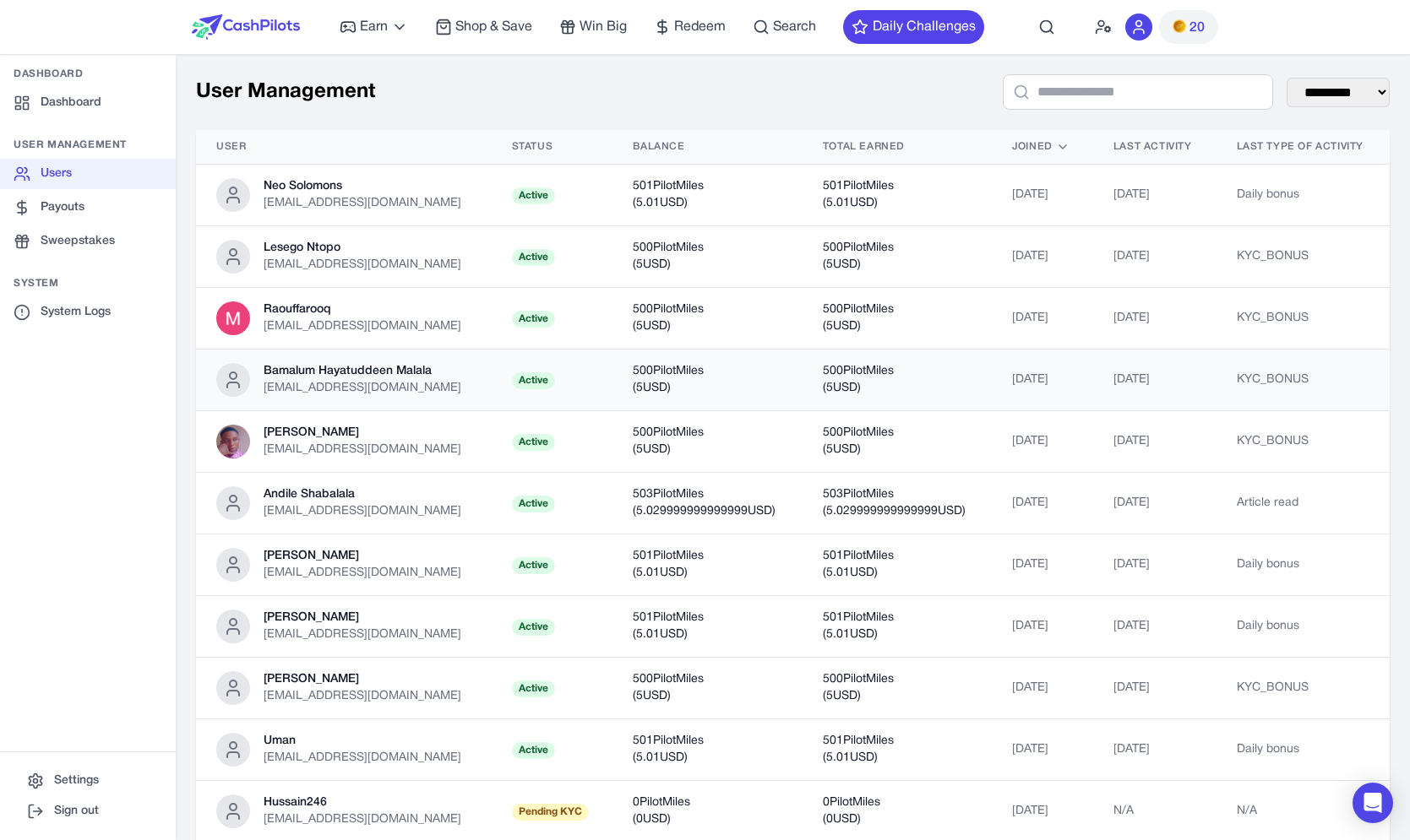
scroll to position [0, 0]
click at [393, 444] on div "[PERSON_NAME] [PERSON_NAME][EMAIL_ADDRESS][DOMAIN_NAME]" at bounding box center [343, 441] width 255 height 34
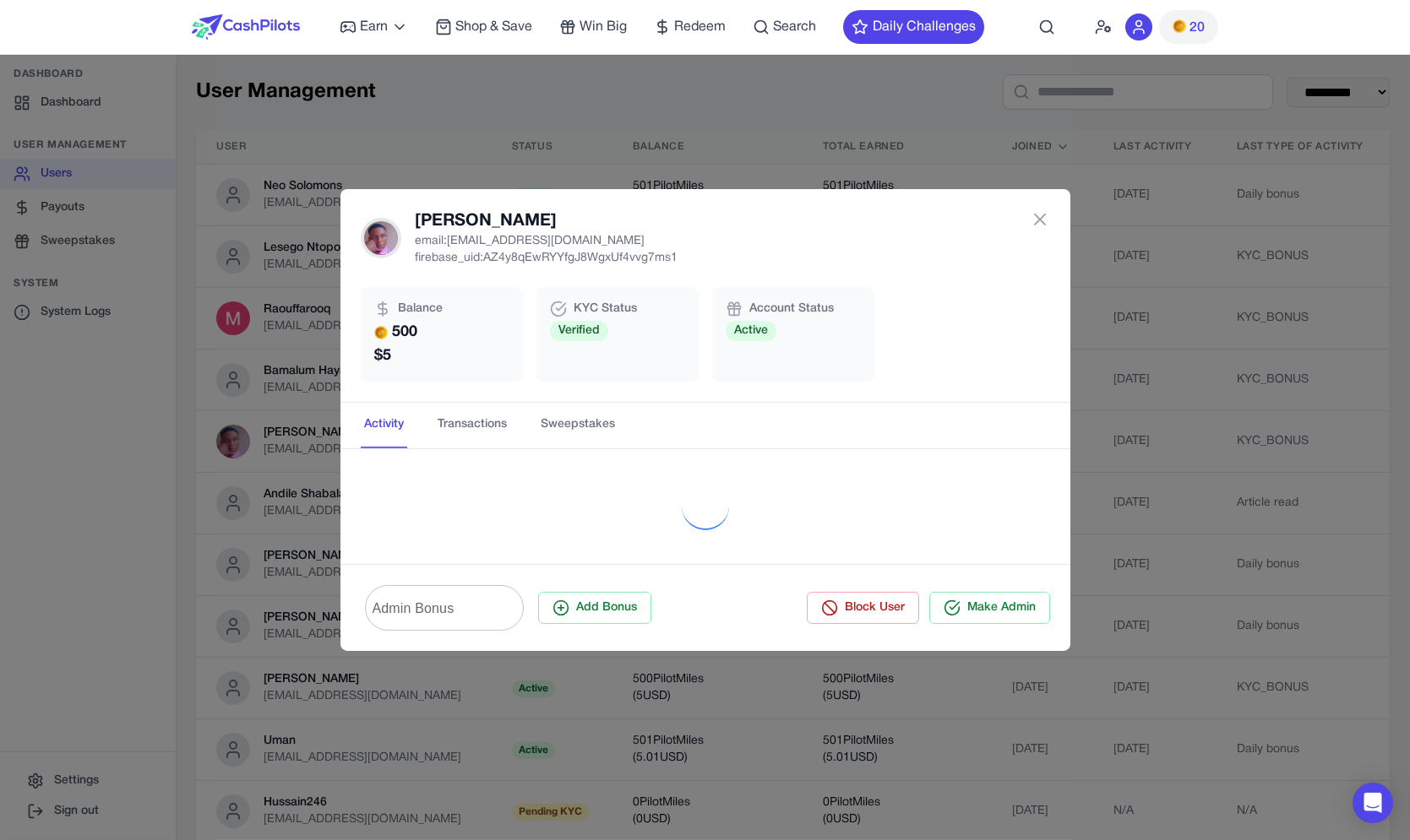
scroll to position [55, 0]
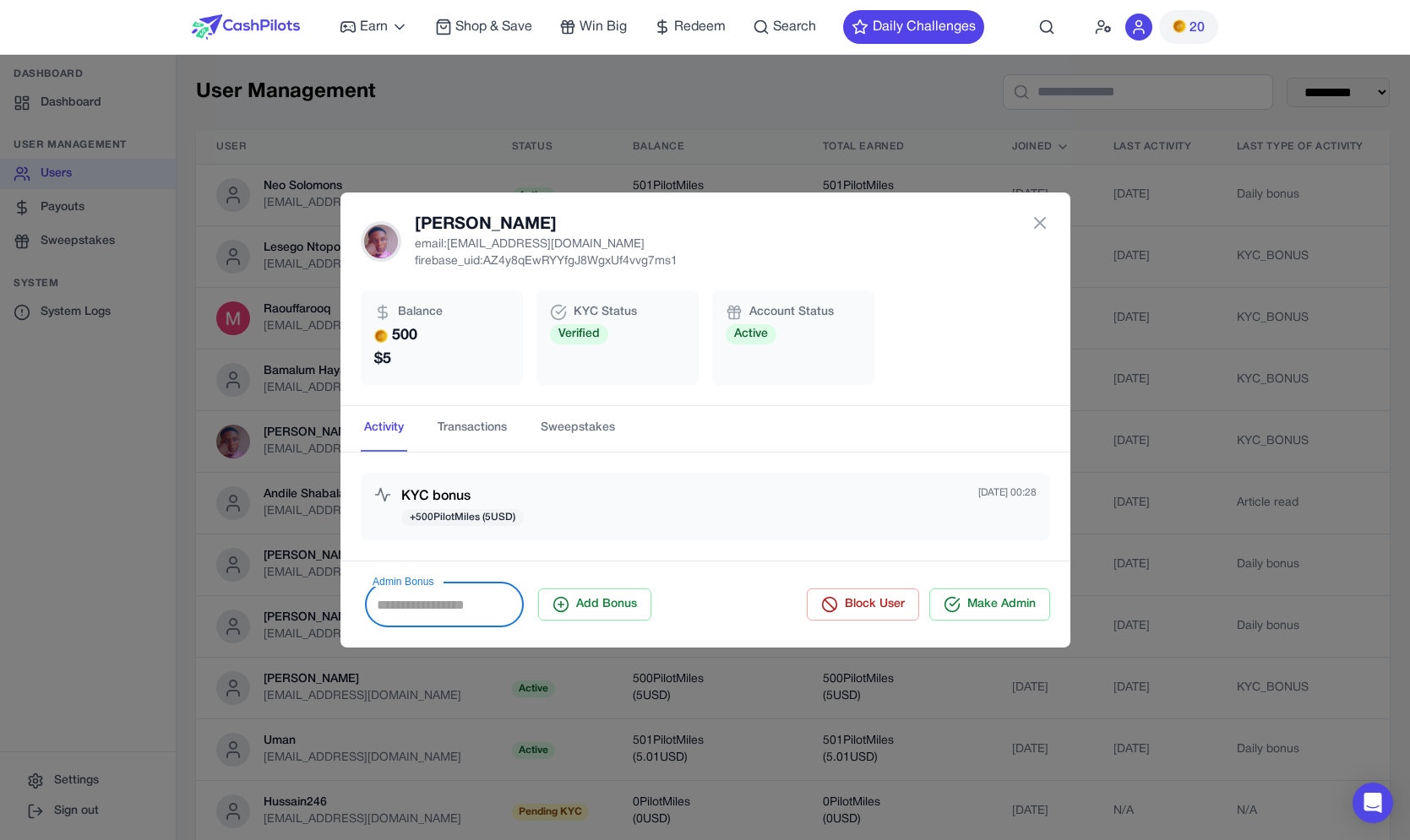
drag, startPoint x: 479, startPoint y: 598, endPoint x: 519, endPoint y: 579, distance: 44.3
click at [479, 598] on input "Admin Bonus" at bounding box center [443, 604] width 158 height 47
click at [567, 552] on div "KYC bonus + 500 PilotMiles ( 5 USD) [DATE] 00:28" at bounding box center [705, 507] width 730 height 108
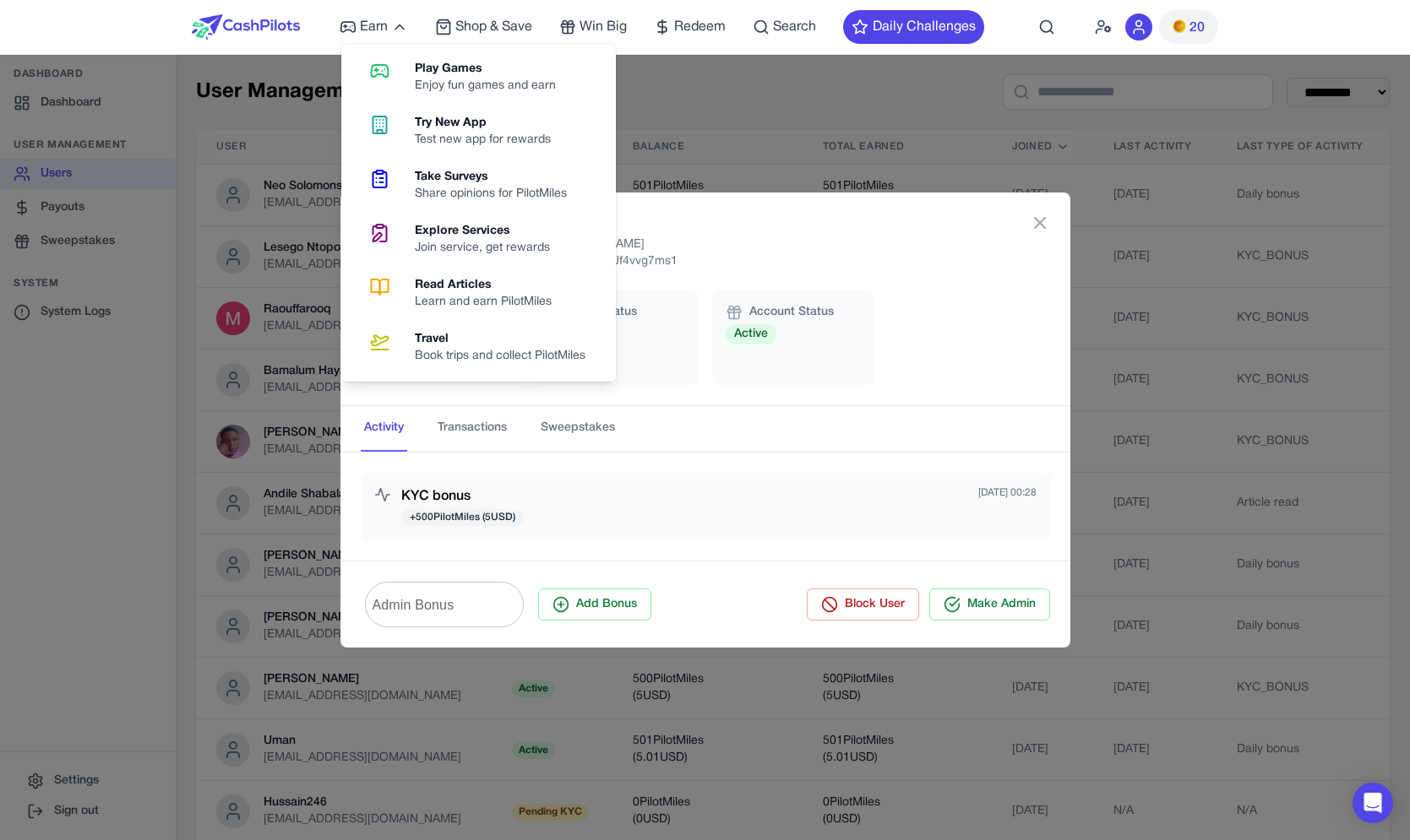
click at [954, 155] on div "[PERSON_NAME] email: [EMAIL_ADDRESS][DOMAIN_NAME] firebase_uid: AZ4y8qEwRYYfgJ8…" at bounding box center [705, 420] width 1410 height 840
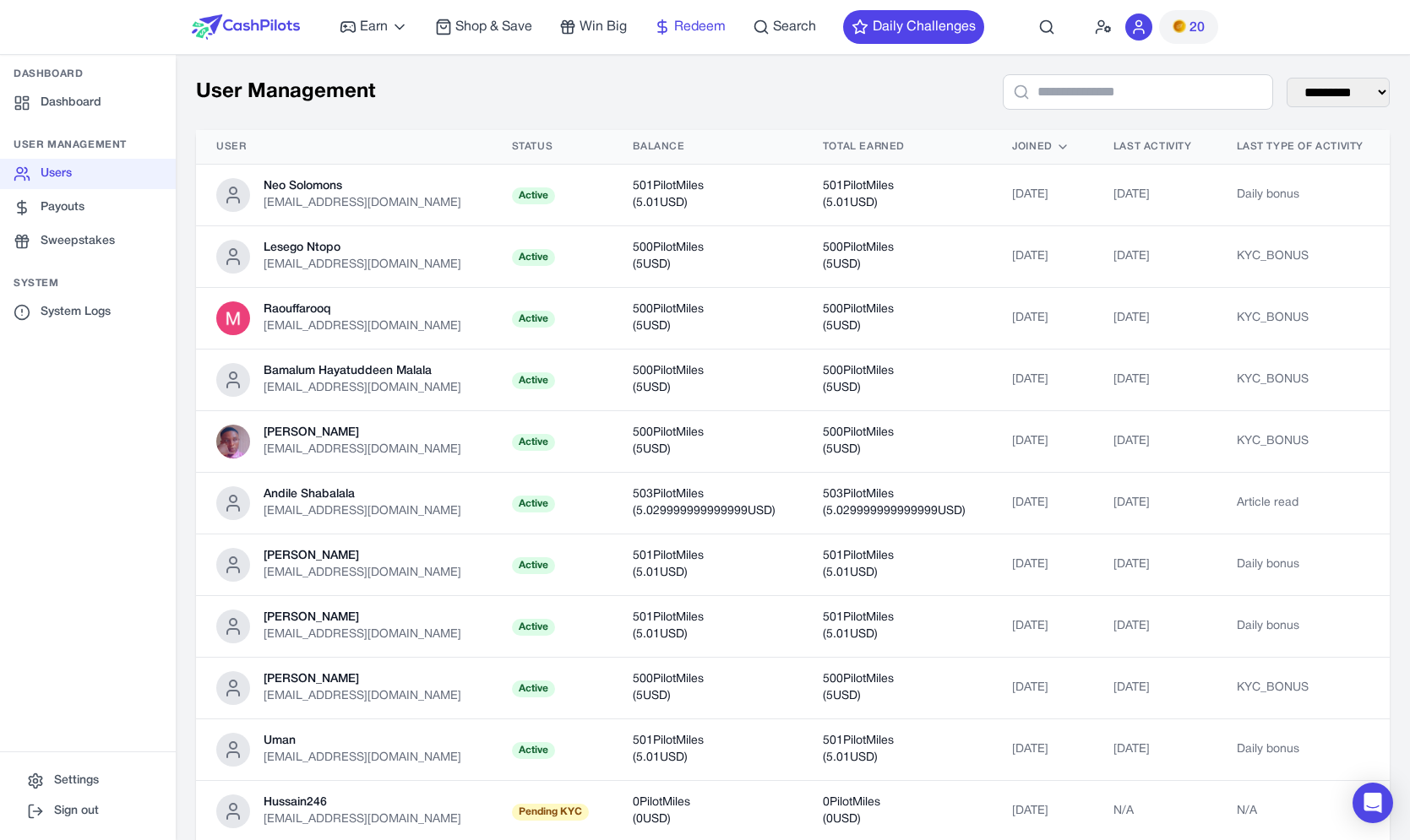
click at [701, 26] on span "Redeem" at bounding box center [700, 27] width 51 height 20
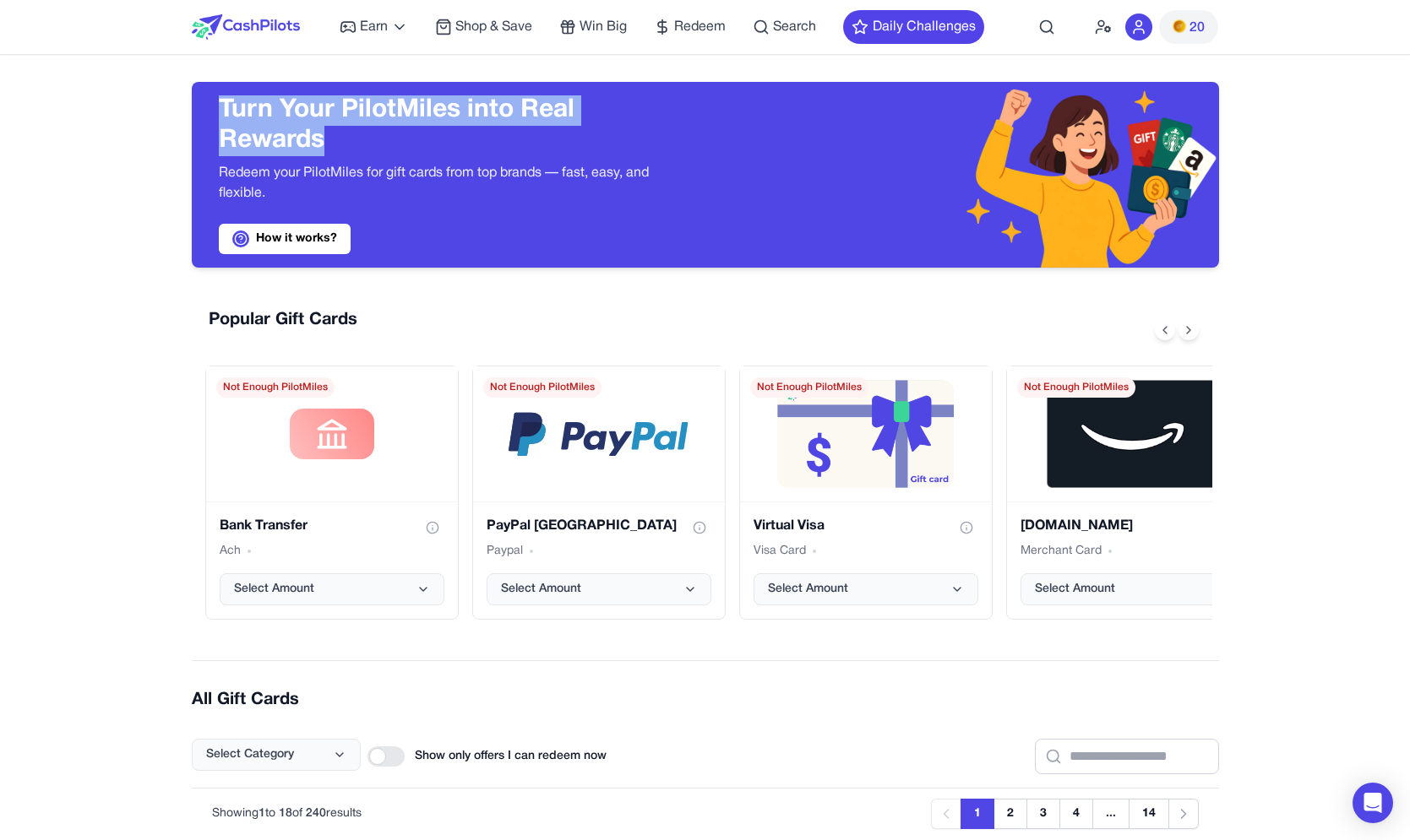
drag, startPoint x: 514, startPoint y: 83, endPoint x: 362, endPoint y: 155, distance: 168.2
click at [362, 155] on div "Turn Your PilotMiles into Real Rewards Redeem your PilotMiles for gift cards fr…" at bounding box center [705, 161] width 1027 height 213
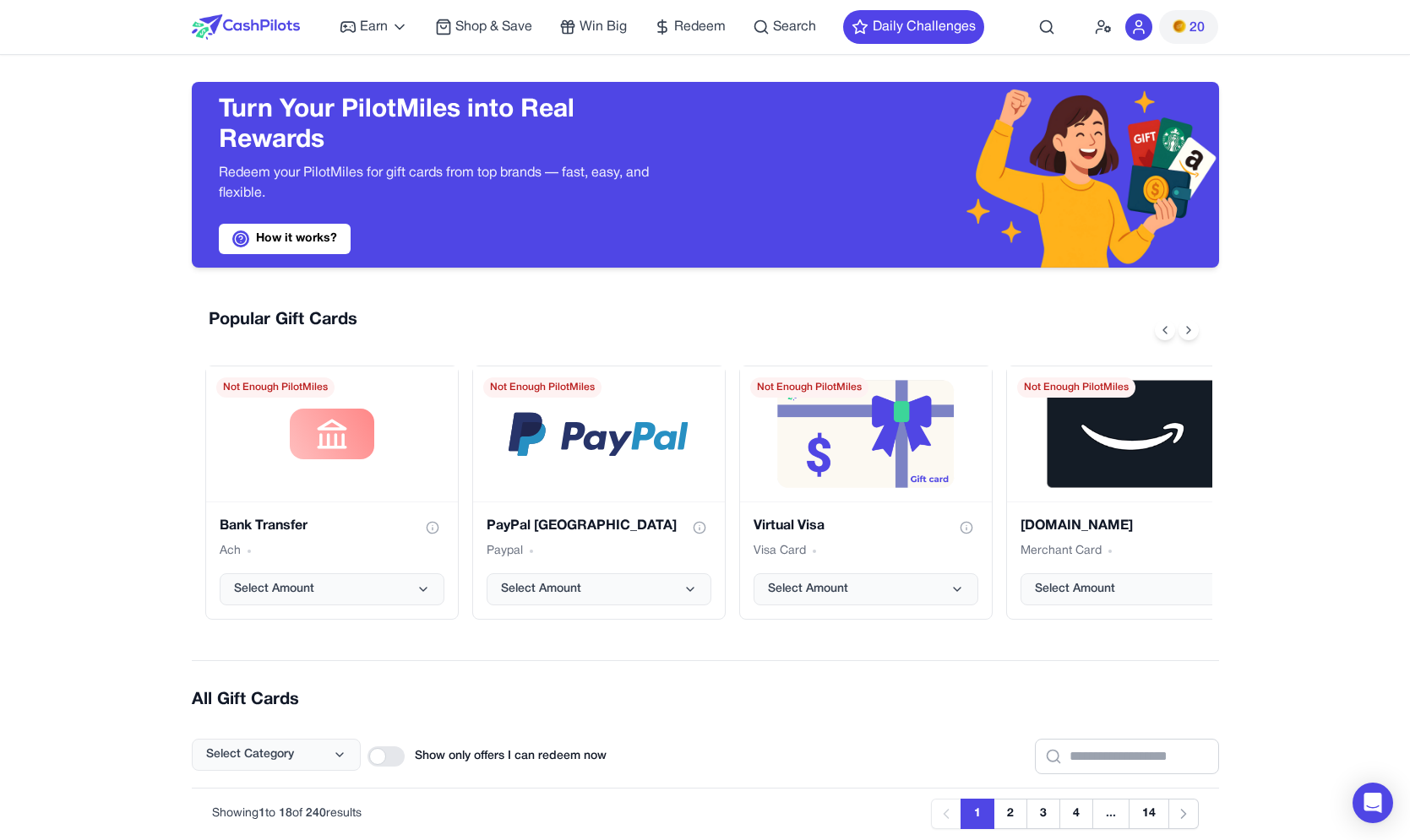
click at [362, 155] on h3 "Turn Your PilotMiles into Real Rewards" at bounding box center [448, 126] width 459 height 61
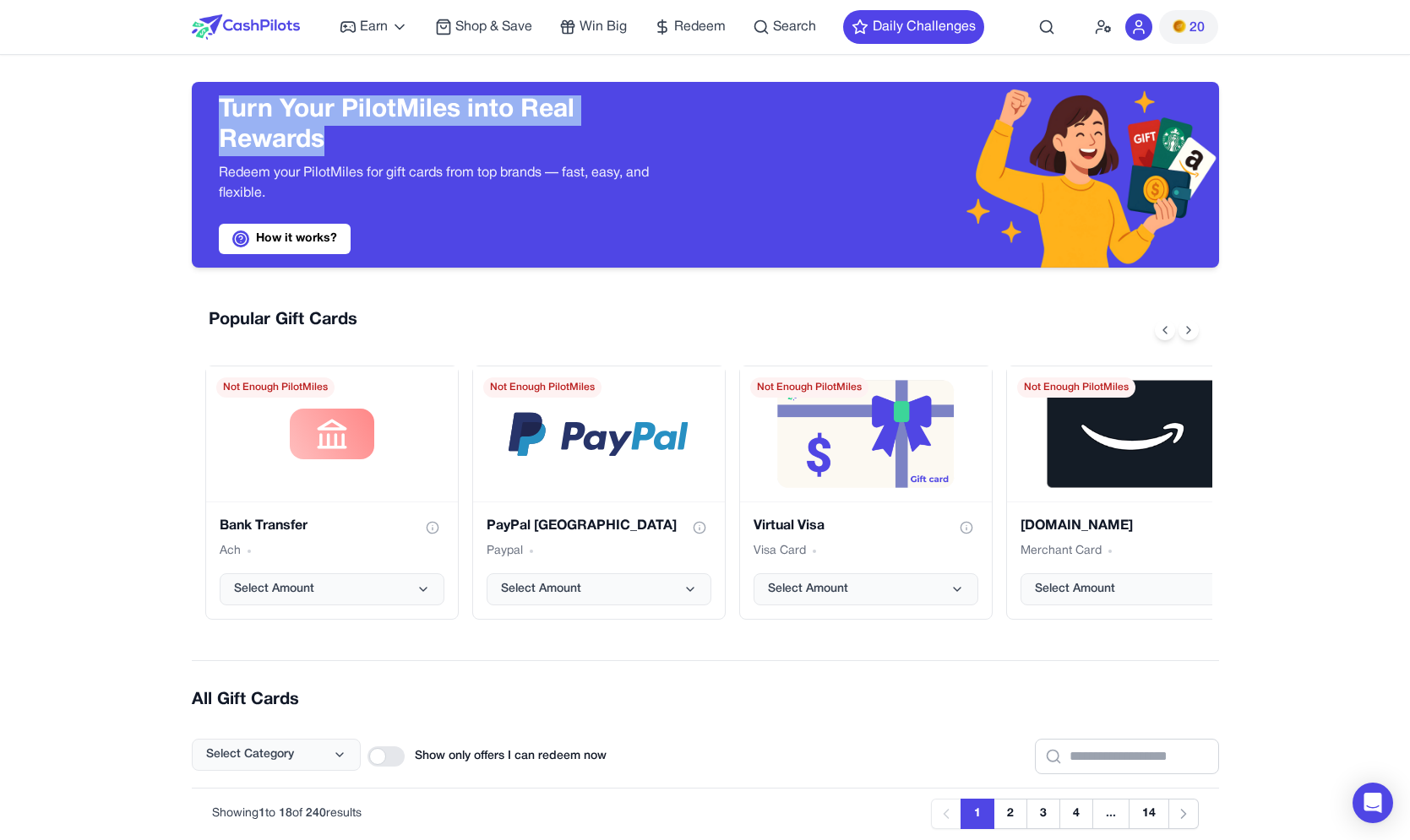
drag, startPoint x: 362, startPoint y: 155, endPoint x: 263, endPoint y: 111, distance: 108.3
click at [254, 116] on h3 "Turn Your PilotMiles into Real Rewards" at bounding box center [448, 126] width 459 height 61
click at [264, 110] on h3 "Turn Your PilotMiles into Real Rewards" at bounding box center [448, 126] width 459 height 61
drag, startPoint x: 271, startPoint y: 107, endPoint x: 272, endPoint y: 138, distance: 31.0
click at [272, 138] on h3 "Turn Your PilotMiles into Real Rewards" at bounding box center [448, 126] width 459 height 61
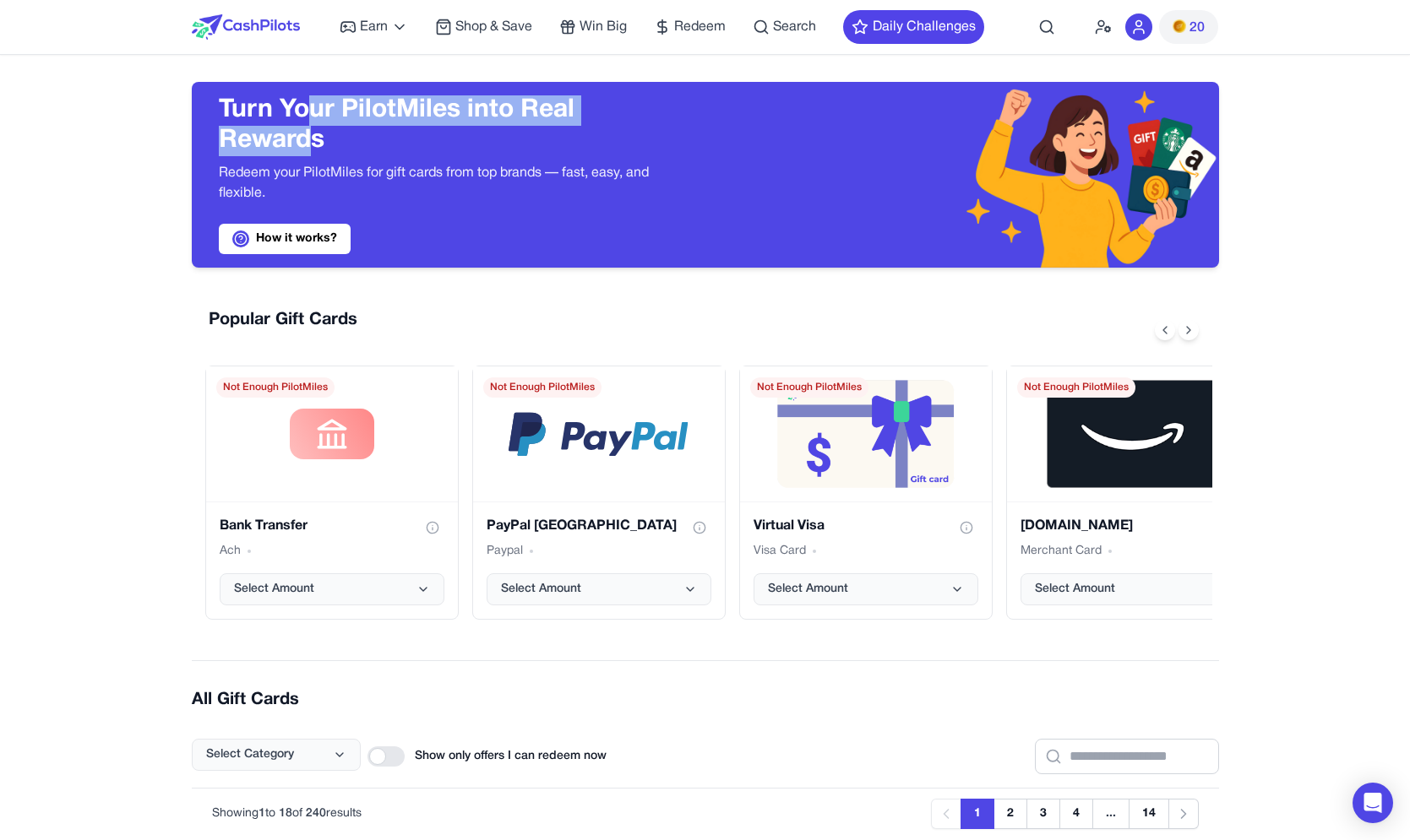
drag, startPoint x: 315, startPoint y: 136, endPoint x: 315, endPoint y: 118, distance: 18.0
click at [315, 118] on h3 "Turn Your PilotMiles into Real Rewards" at bounding box center [448, 126] width 459 height 61
click at [303, 129] on h3 "Turn Your PilotMiles into Real Rewards" at bounding box center [448, 126] width 459 height 61
click at [313, 121] on h3 "Turn Your PilotMiles into Real Rewards" at bounding box center [448, 126] width 459 height 61
click at [250, 130] on h3 "Turn Your PilotMiles into Real Rewards" at bounding box center [448, 126] width 459 height 61
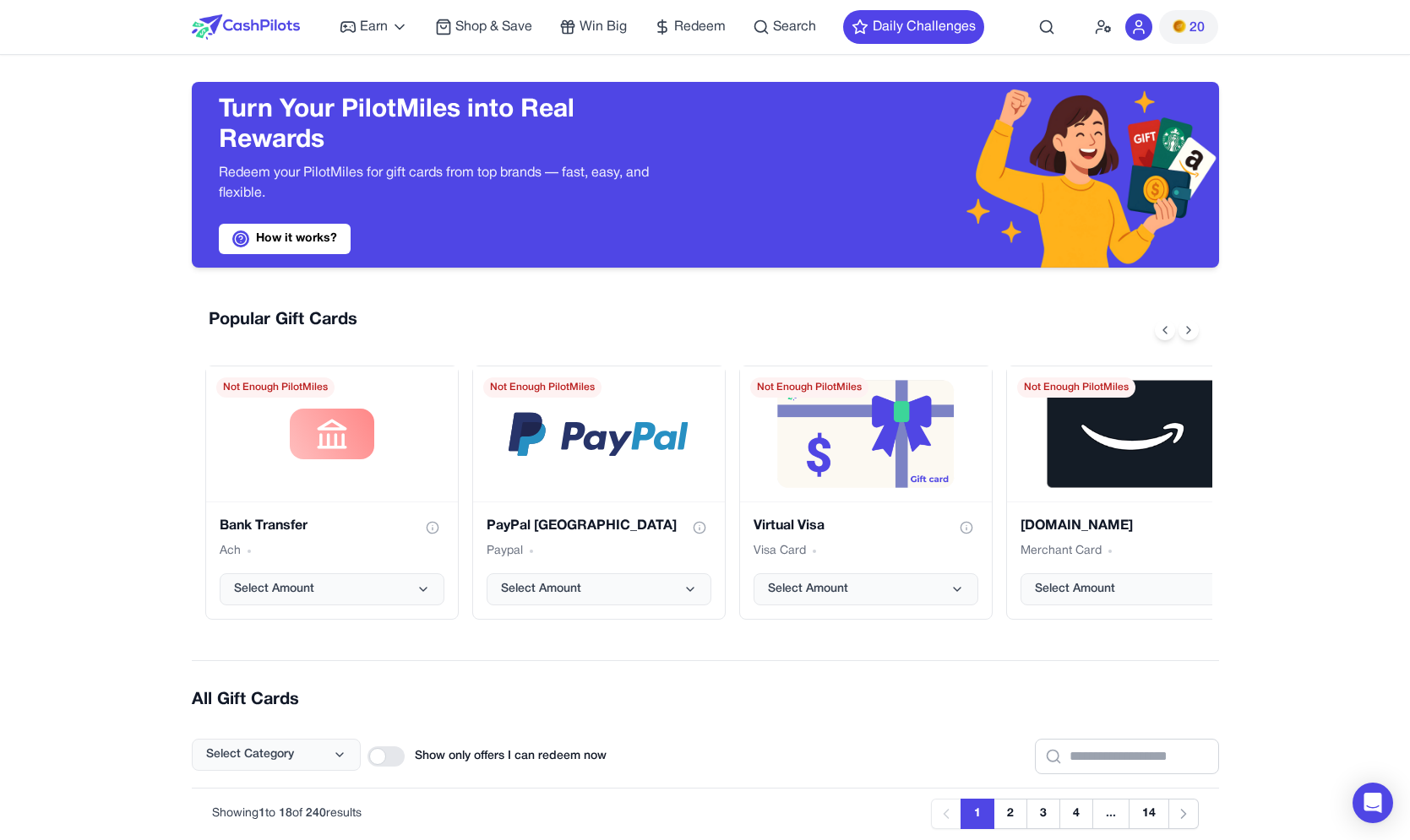
click at [403, 136] on h3 "Turn Your PilotMiles into Real Rewards" at bounding box center [448, 126] width 459 height 61
click at [616, 197] on p "Redeem your PilotMiles for gift cards from top brands — fast, easy, and flexibl…" at bounding box center [448, 183] width 459 height 41
click at [625, 215] on div "Turn Your PilotMiles into Real Rewards Redeem your PilotMiles for gift cards fr…" at bounding box center [448, 174] width 459 height 158
click at [271, 26] on img at bounding box center [246, 27] width 108 height 26
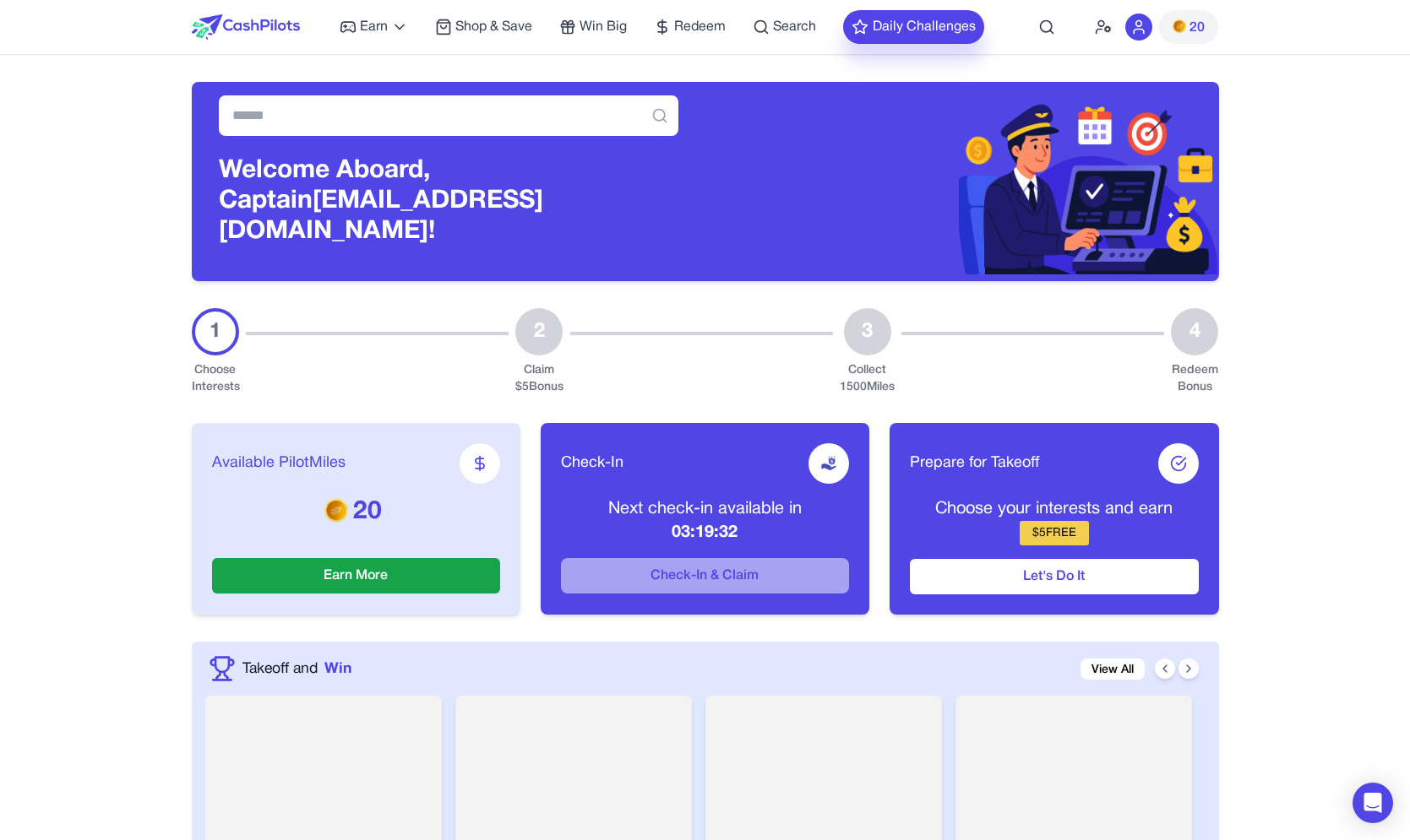
click at [901, 25] on button "Daily Challenges" at bounding box center [913, 27] width 141 height 34
